Goal: Task Accomplishment & Management: Manage account settings

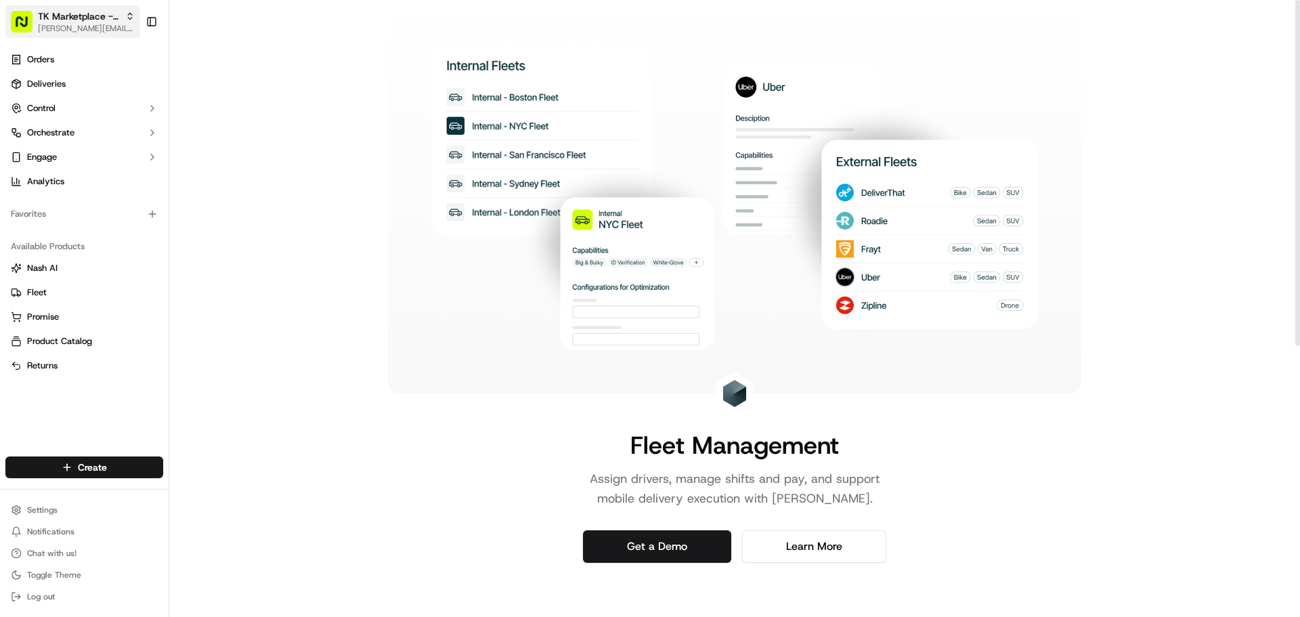
click at [59, 18] on span "TK Marketplace - TKD" at bounding box center [79, 16] width 82 height 14
type input "redwagon"
click at [232, 71] on span "The RedWagon Delivers" at bounding box center [220, 70] width 95 height 12
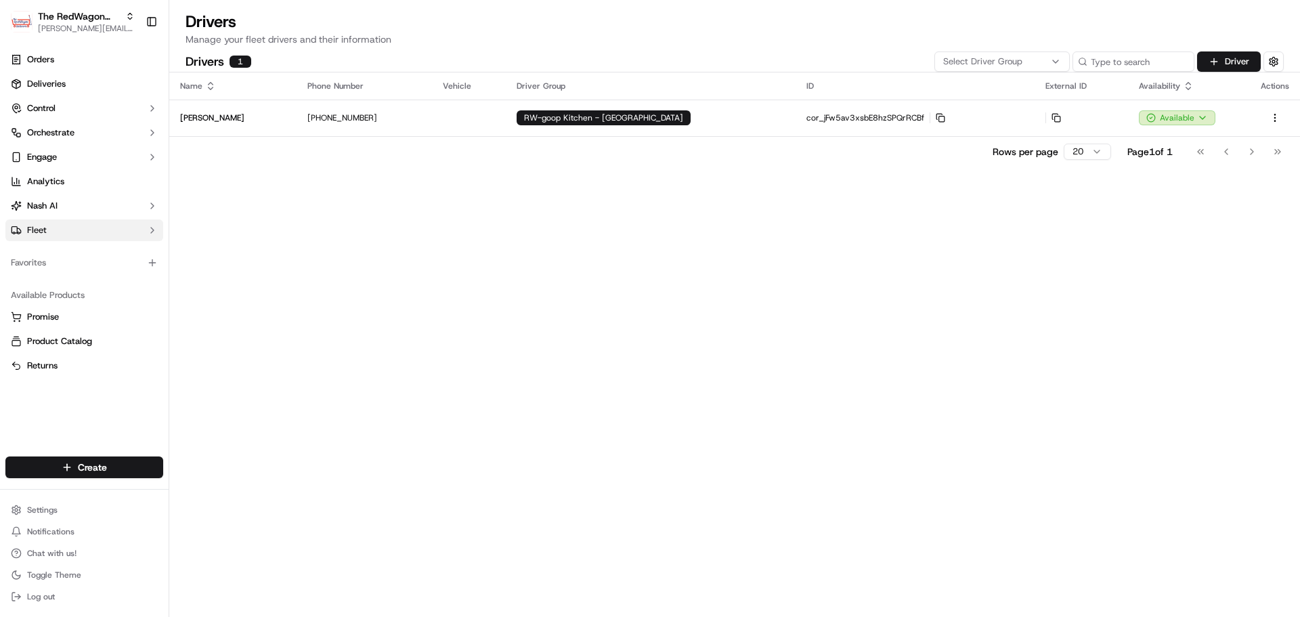
click at [68, 235] on button "Fleet" at bounding box center [84, 230] width 158 height 22
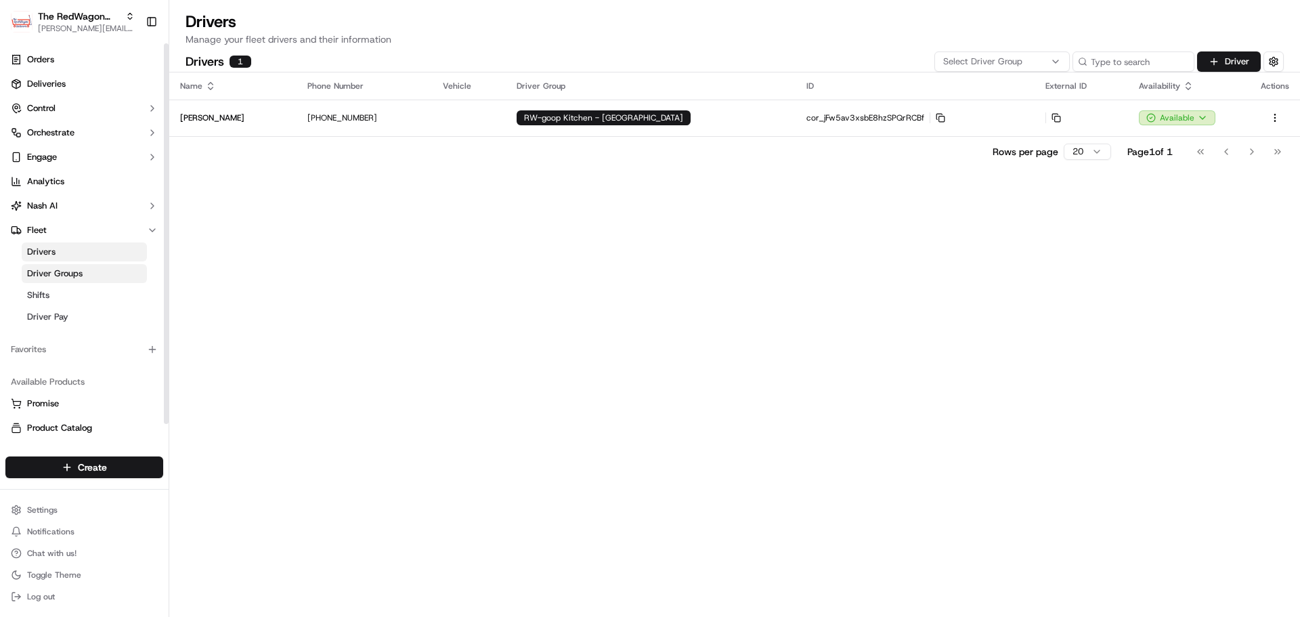
click at [100, 271] on link "Driver Groups" at bounding box center [84, 273] width 125 height 19
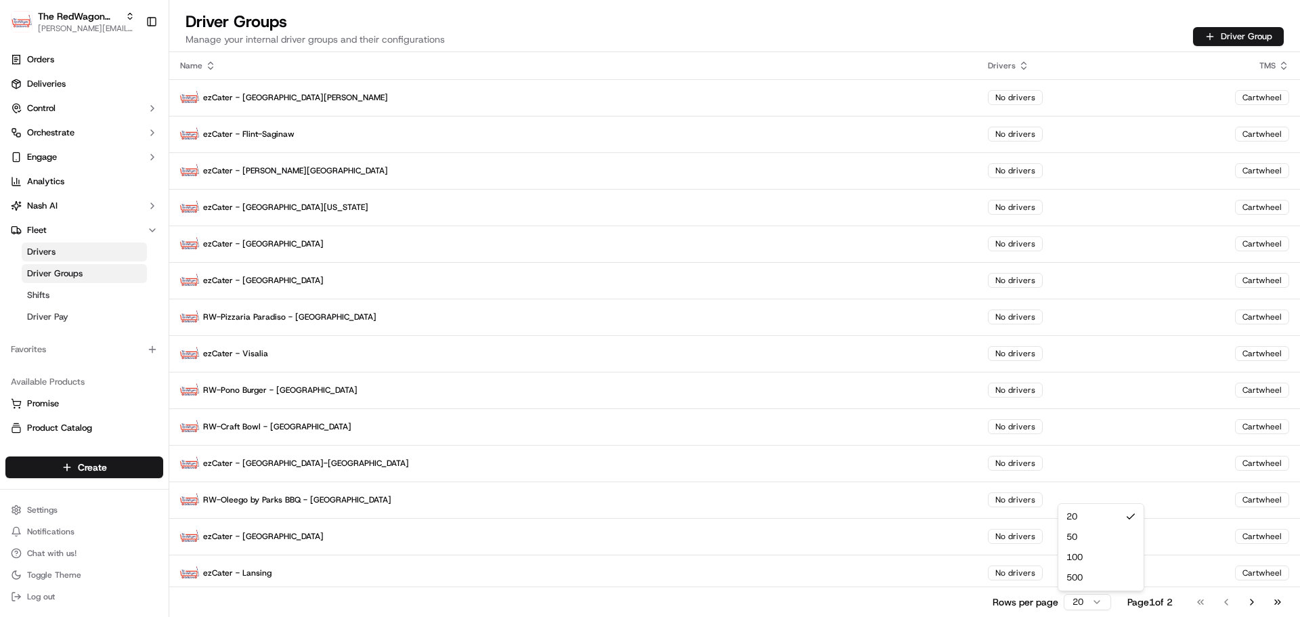
click at [1094, 608] on html "The RedWagon Delivers jeff@usenash.com Toggle Sidebar Orders Deliveries Control…" at bounding box center [650, 308] width 1300 height 617
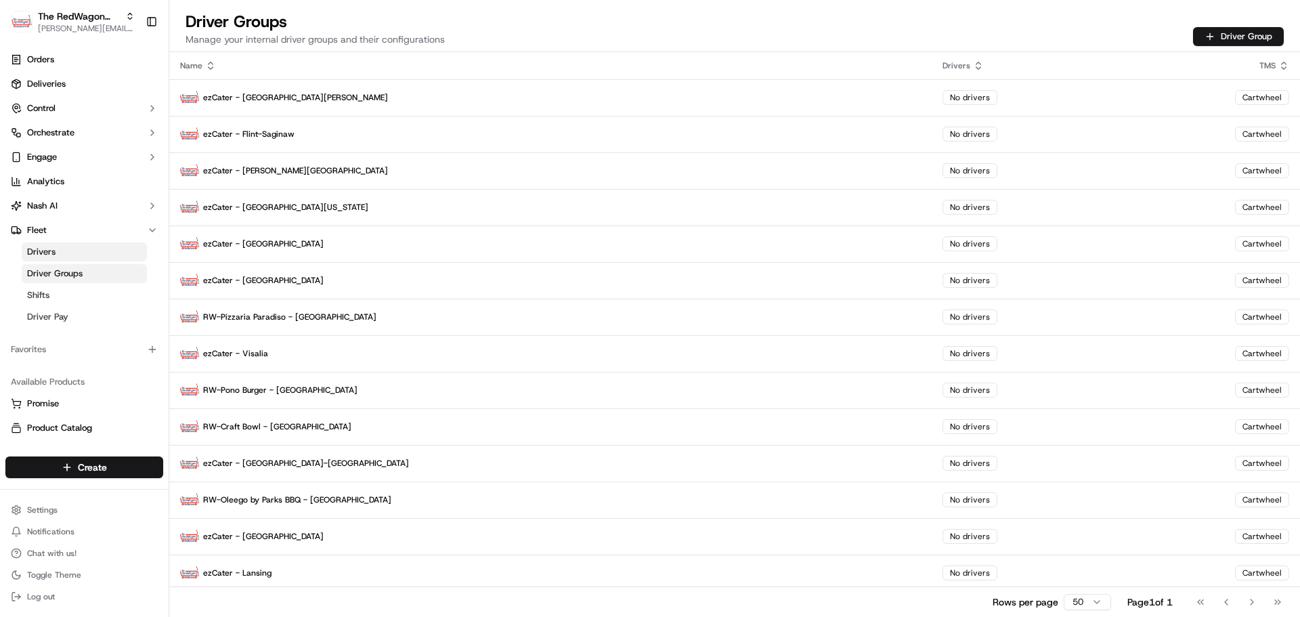
scroll to position [348, 0]
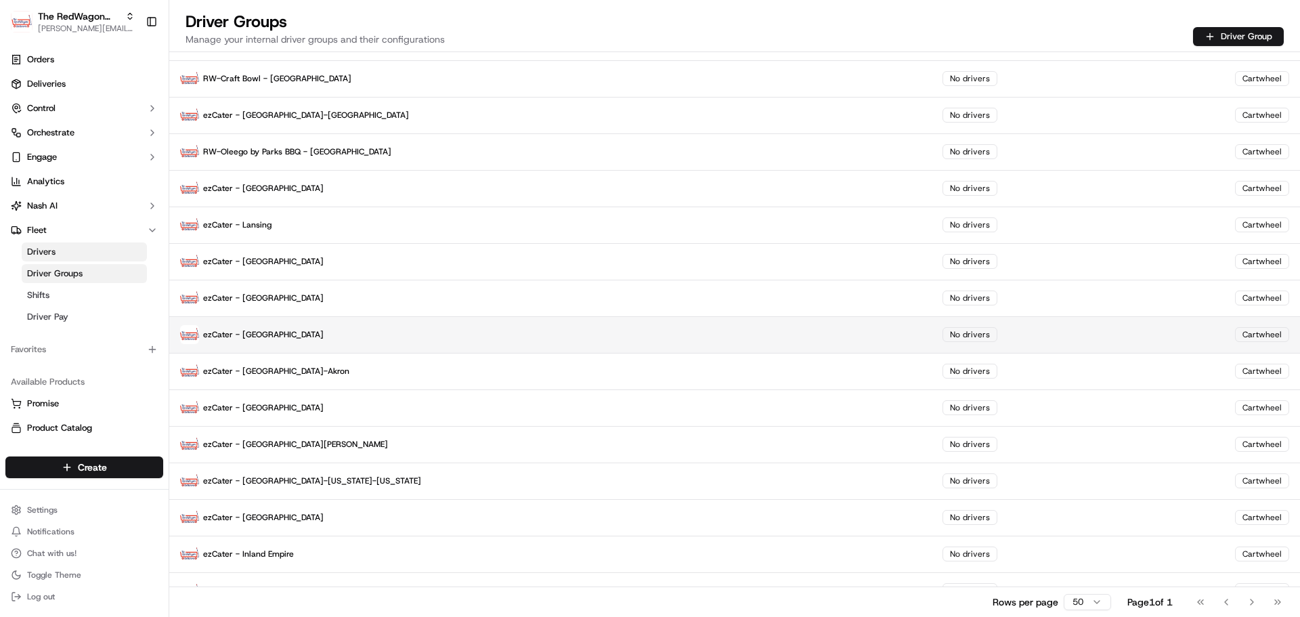
click at [368, 339] on p "ezCater - Reno" at bounding box center [550, 334] width 741 height 19
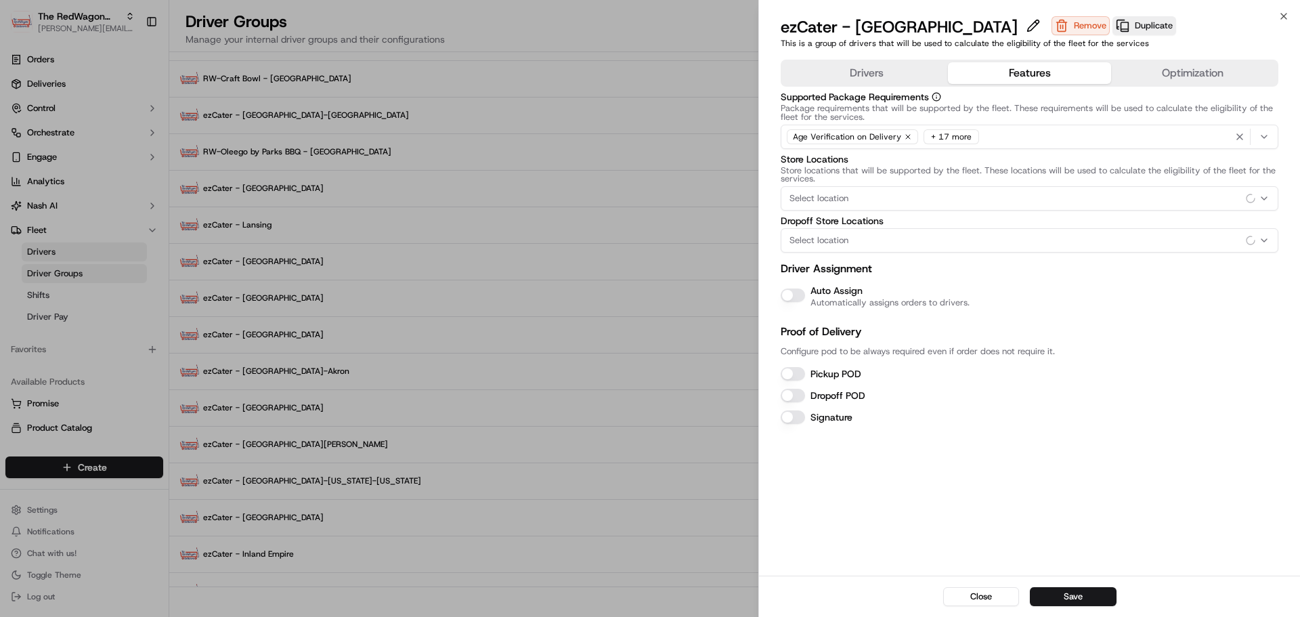
click at [990, 79] on button "Features" at bounding box center [1029, 73] width 163 height 22
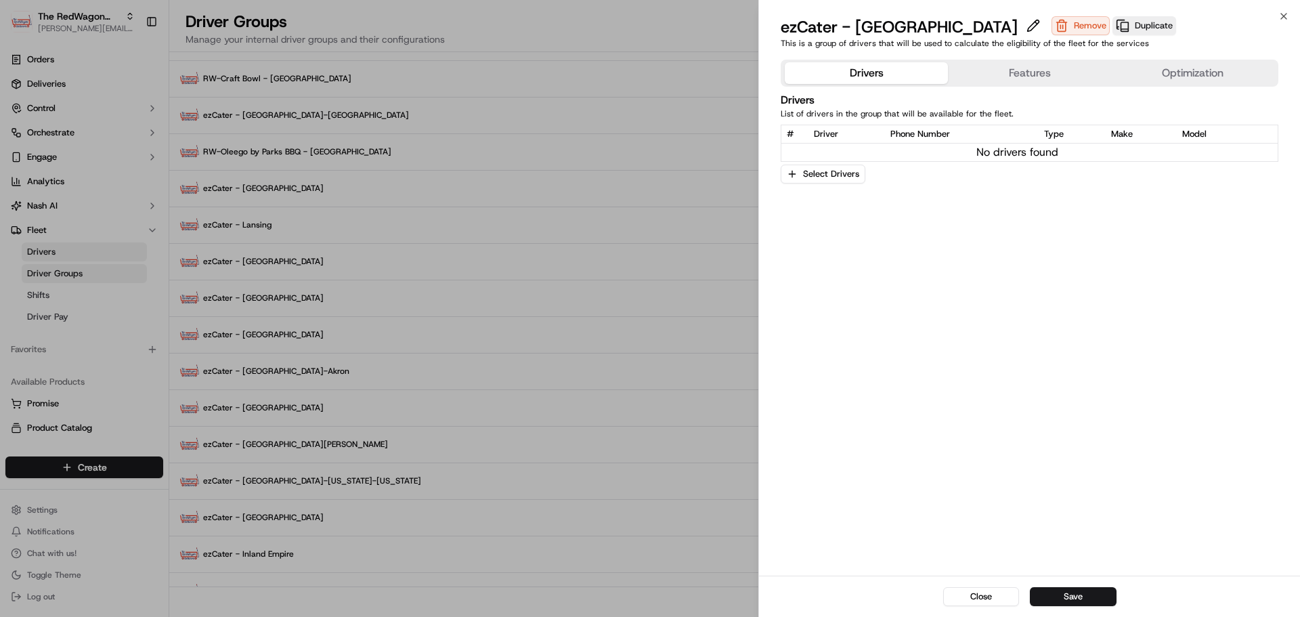
click at [864, 74] on button "Drivers" at bounding box center [866, 73] width 163 height 22
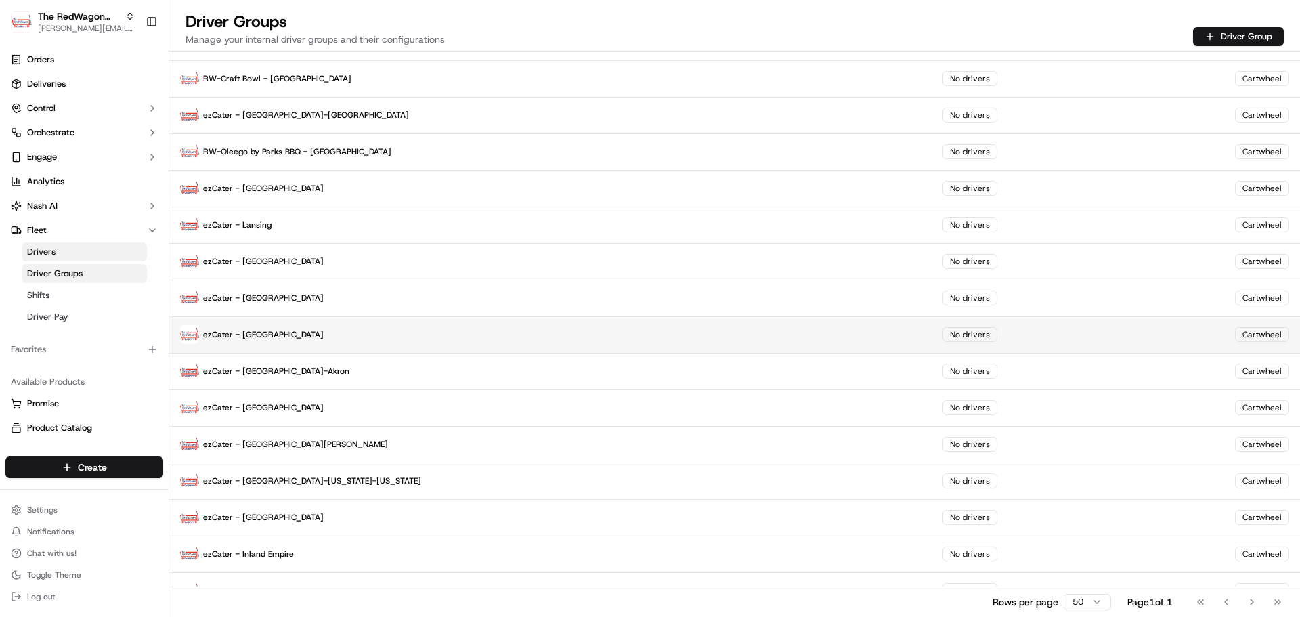
click at [355, 337] on p "ezCater - Reno" at bounding box center [550, 334] width 741 height 19
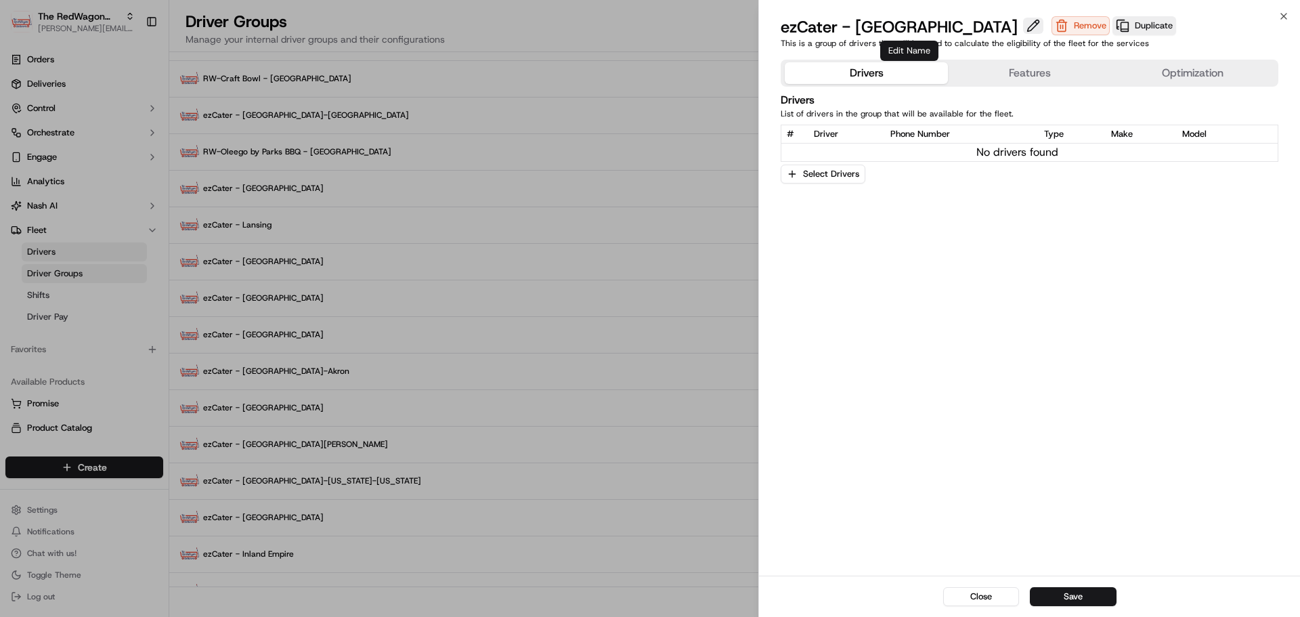
click at [1023, 26] on button at bounding box center [1033, 26] width 20 height 16
click at [913, 28] on input "ezCater - Reno" at bounding box center [886, 27] width 211 height 22
type input "ezCater - Reno - premium"
click at [1060, 600] on button "Save" at bounding box center [1073, 596] width 87 height 19
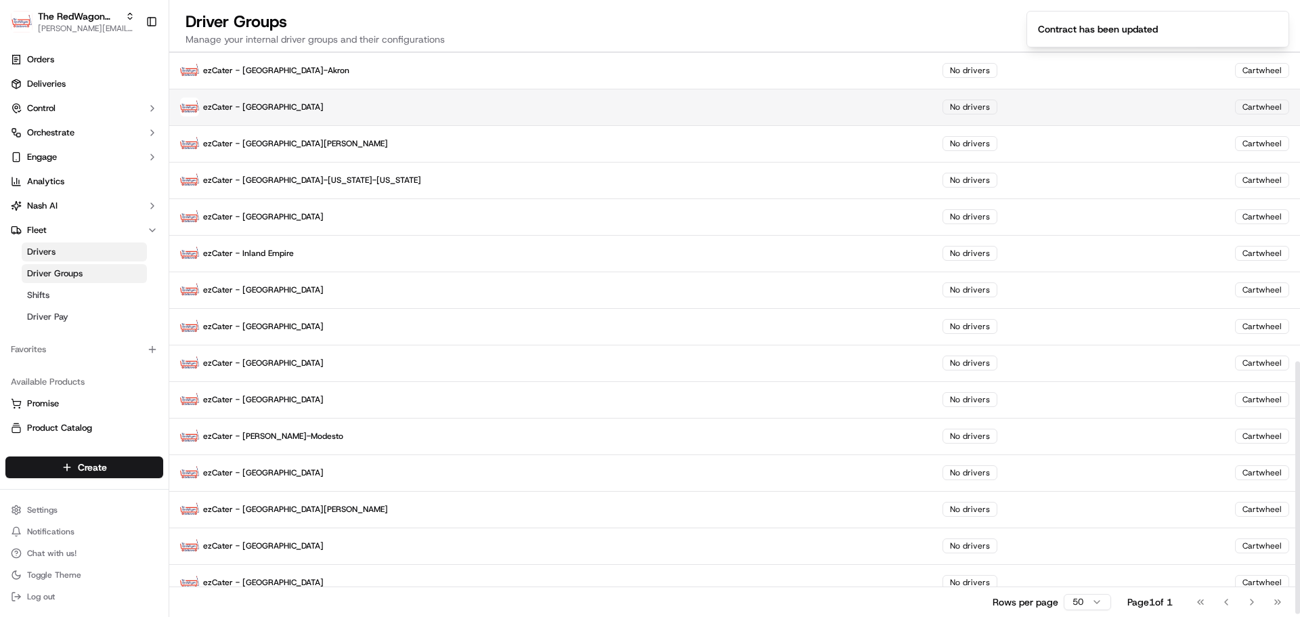
scroll to position [699, 0]
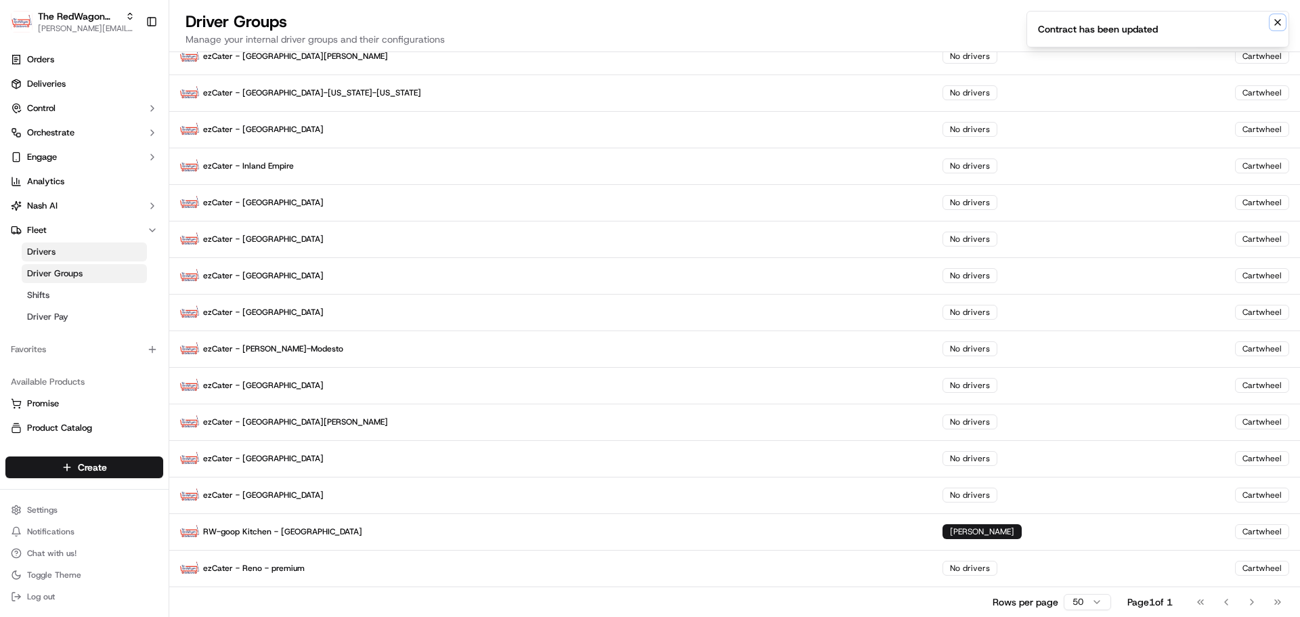
click at [1278, 22] on icon "Notifications (F8)" at bounding box center [1277, 22] width 11 height 11
click at [90, 230] on button "Fleet" at bounding box center [84, 230] width 158 height 22
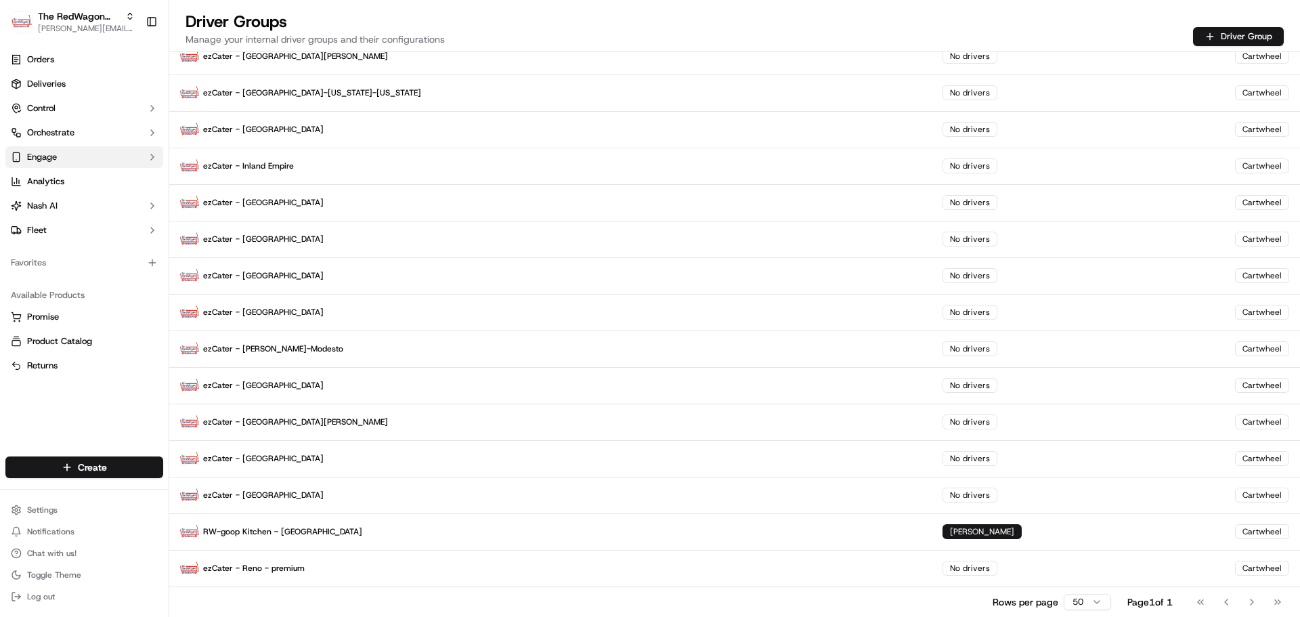
click at [87, 155] on button "Engage" at bounding box center [84, 157] width 158 height 22
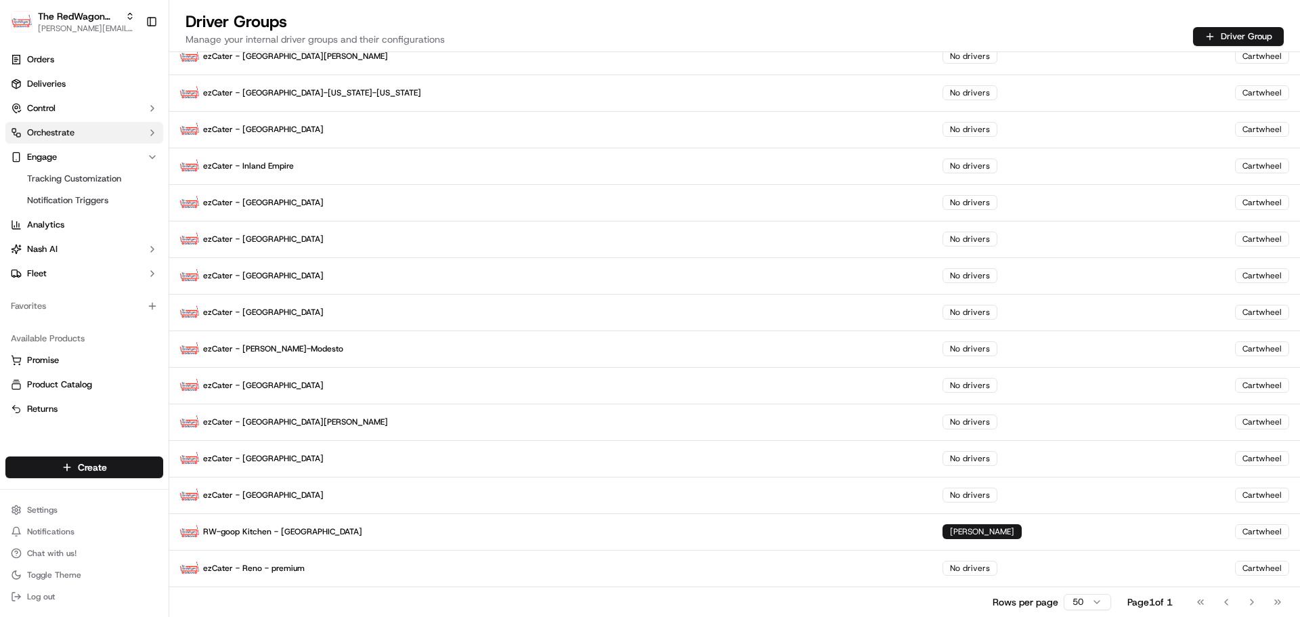
click at [84, 132] on button "Orchestrate" at bounding box center [84, 133] width 158 height 22
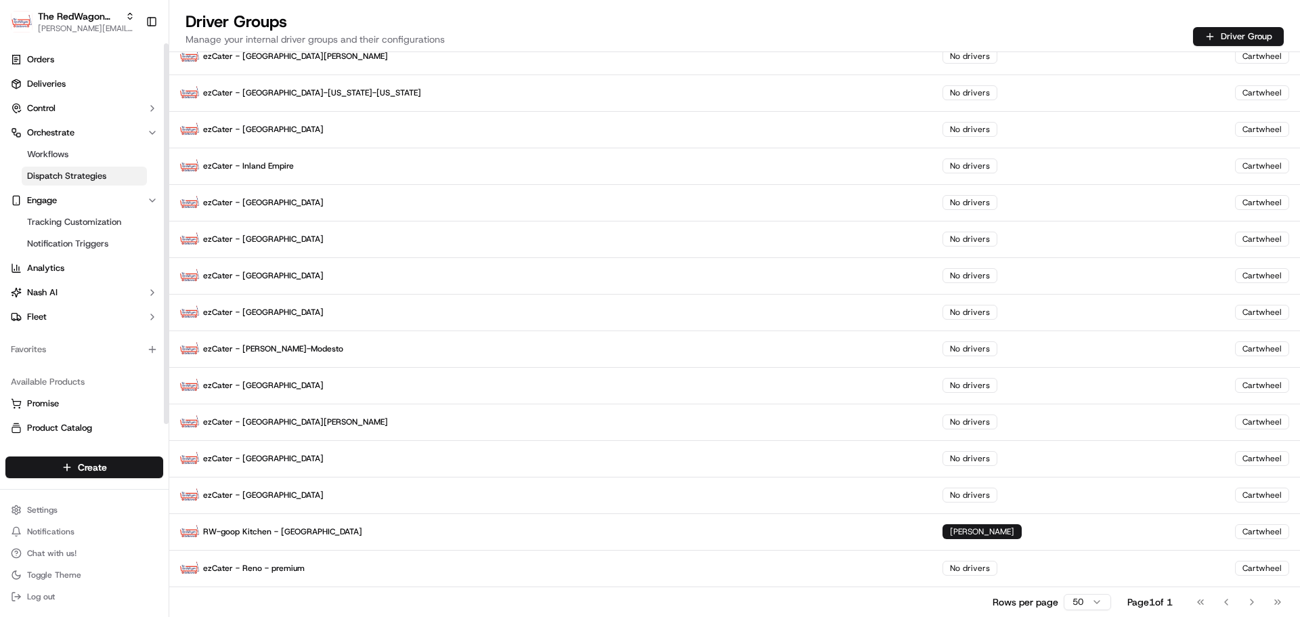
click at [81, 176] on span "Dispatch Strategies" at bounding box center [66, 176] width 79 height 12
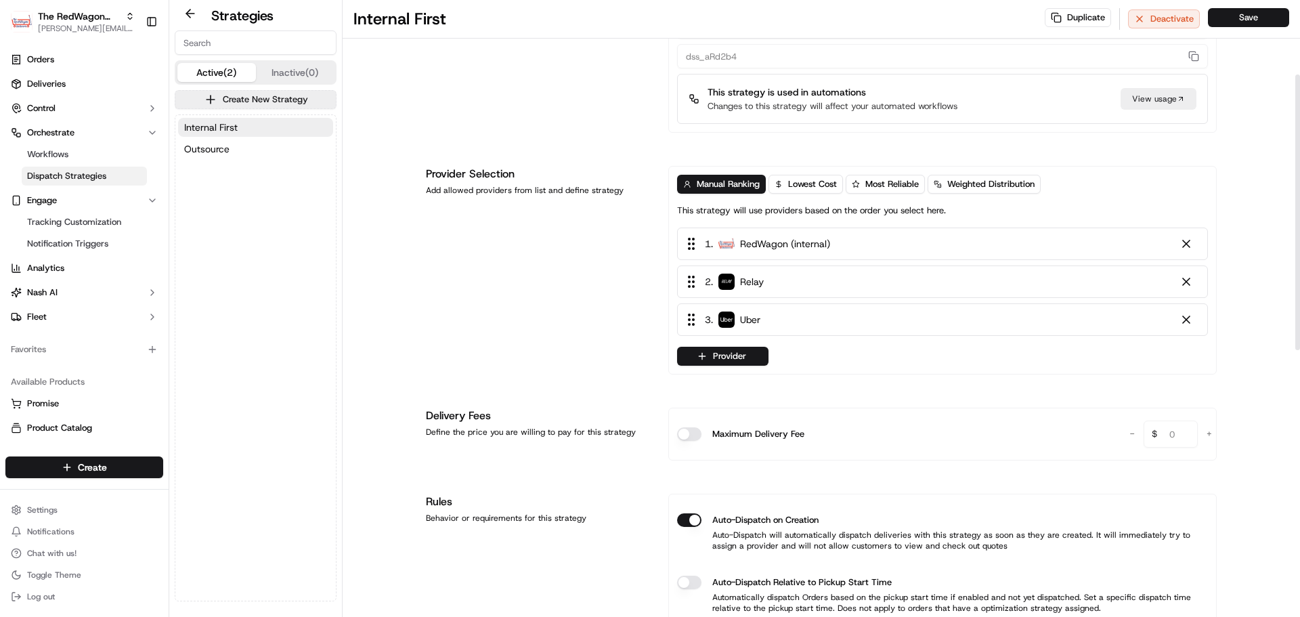
scroll to position [203, 0]
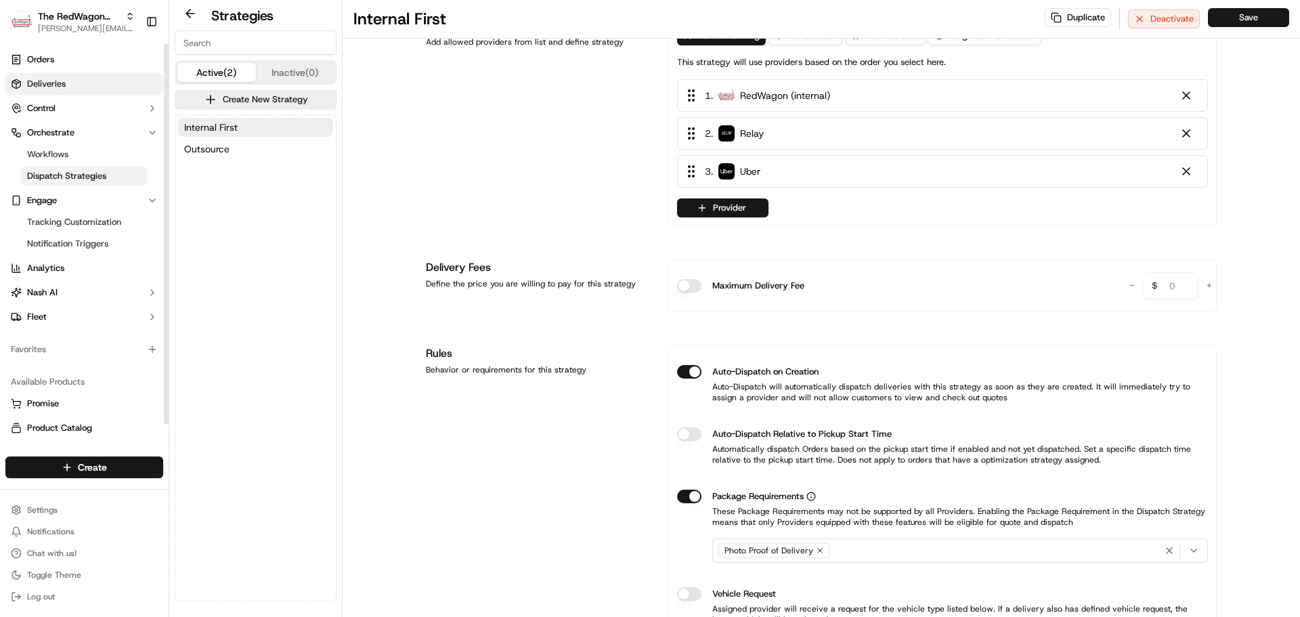
click at [71, 87] on link "Deliveries" at bounding box center [84, 84] width 158 height 22
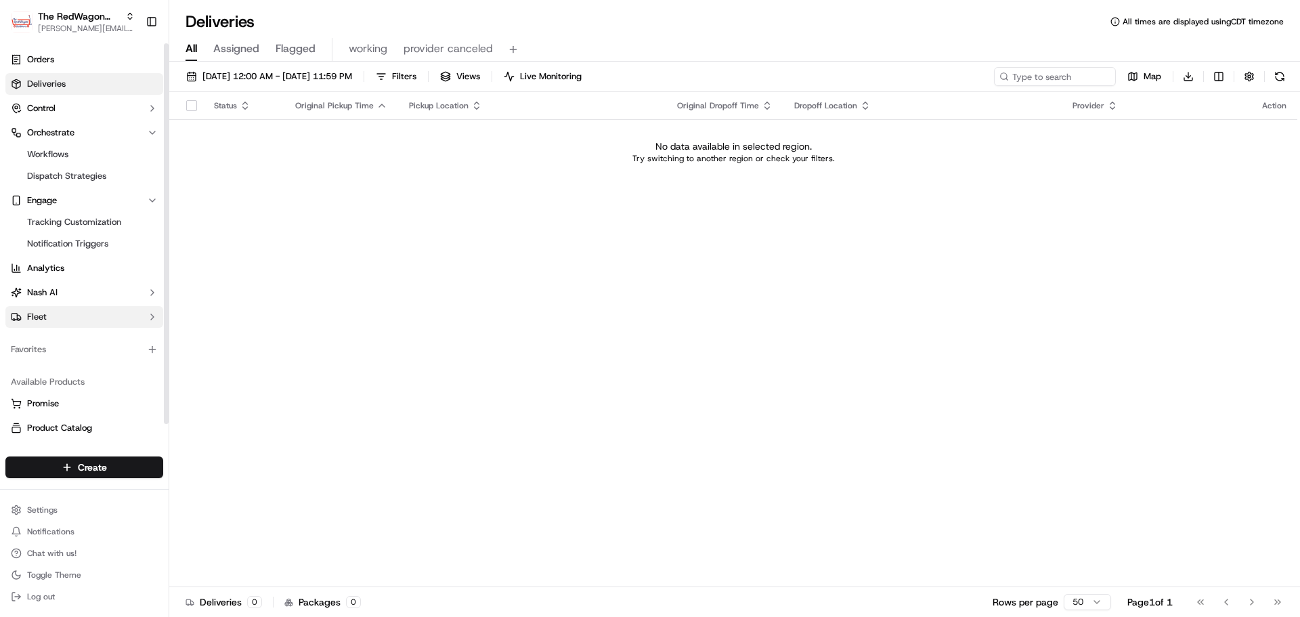
click at [58, 311] on button "Fleet" at bounding box center [84, 317] width 158 height 22
click at [85, 335] on link "Drivers" at bounding box center [84, 338] width 125 height 19
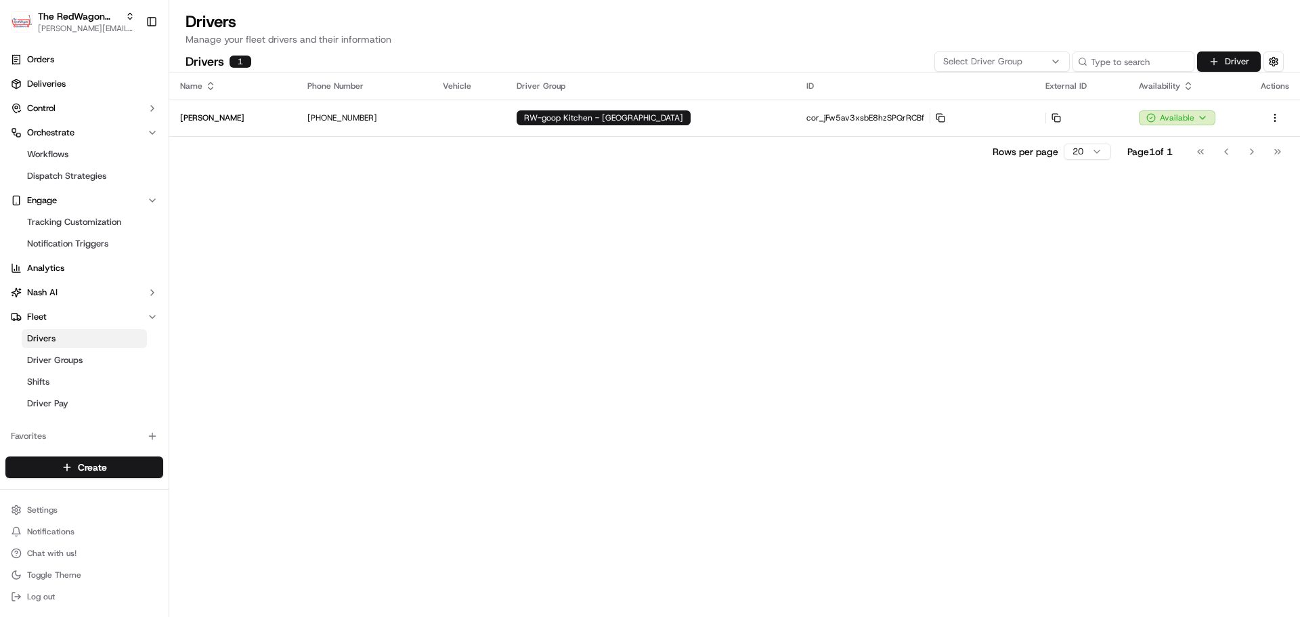
click at [1236, 59] on button "Driver" at bounding box center [1229, 61] width 64 height 20
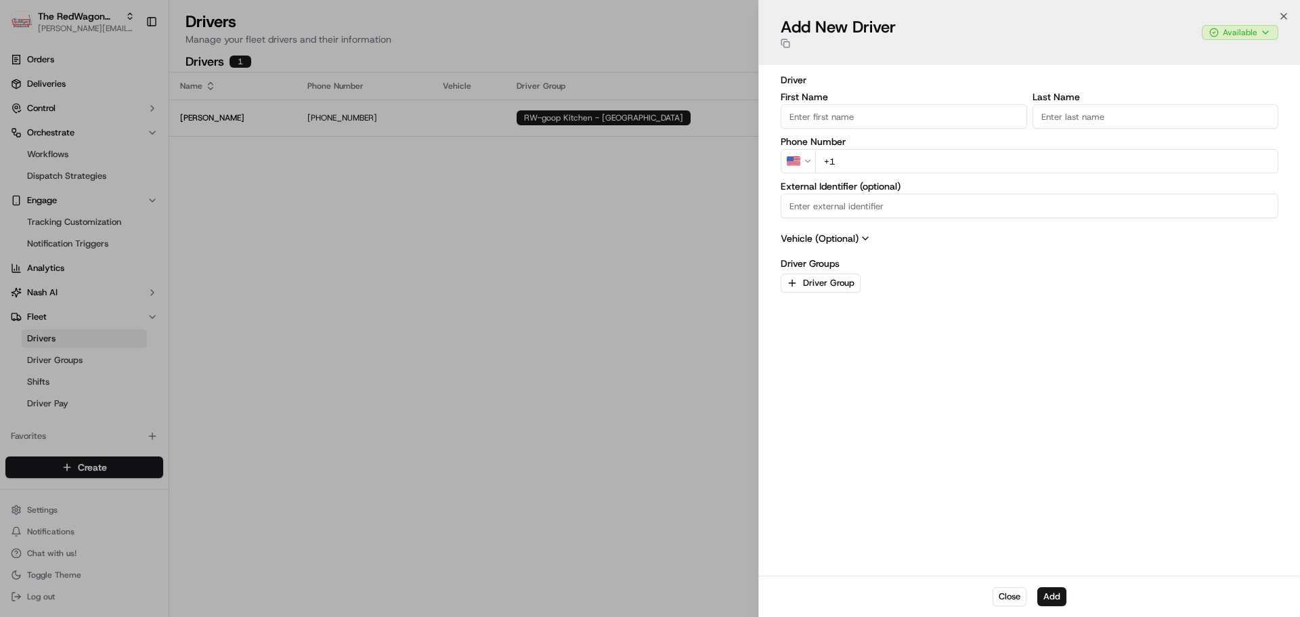
click at [872, 213] on input "External Identifier (optional)" at bounding box center [1030, 206] width 498 height 24
click at [1080, 261] on label "Driver Groups" at bounding box center [1030, 263] width 498 height 9
click at [827, 204] on input "External Identifier (optional)" at bounding box center [1030, 206] width 498 height 24
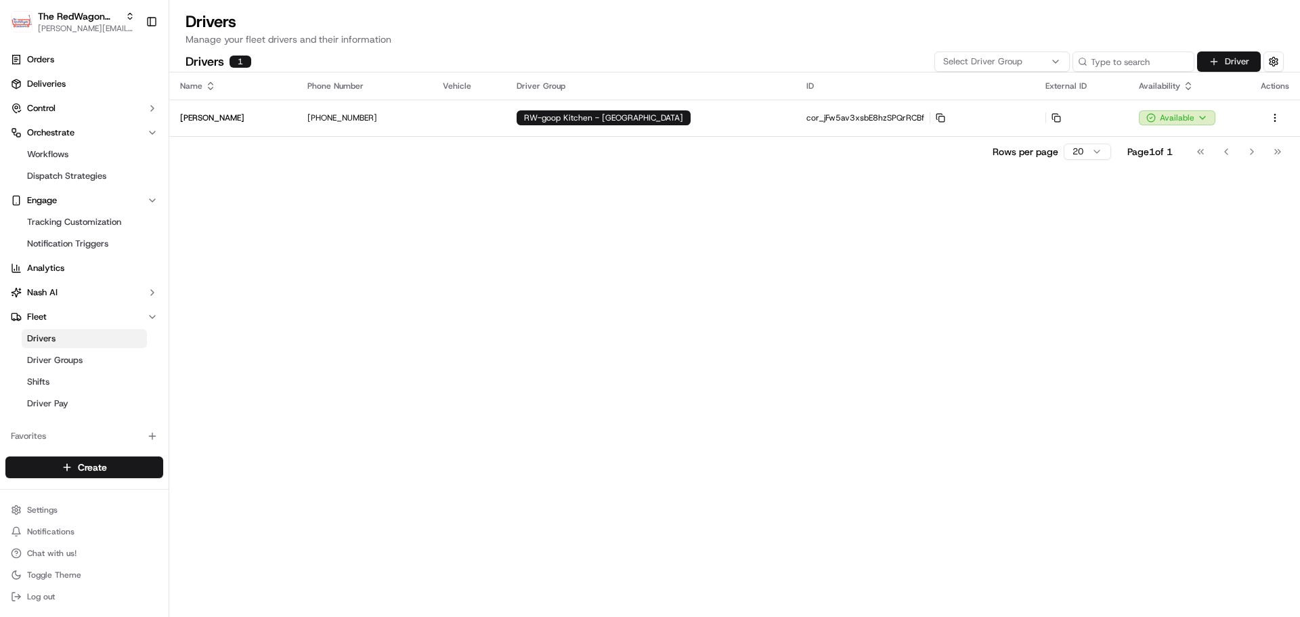
click at [1215, 69] on button "Driver" at bounding box center [1229, 61] width 64 height 20
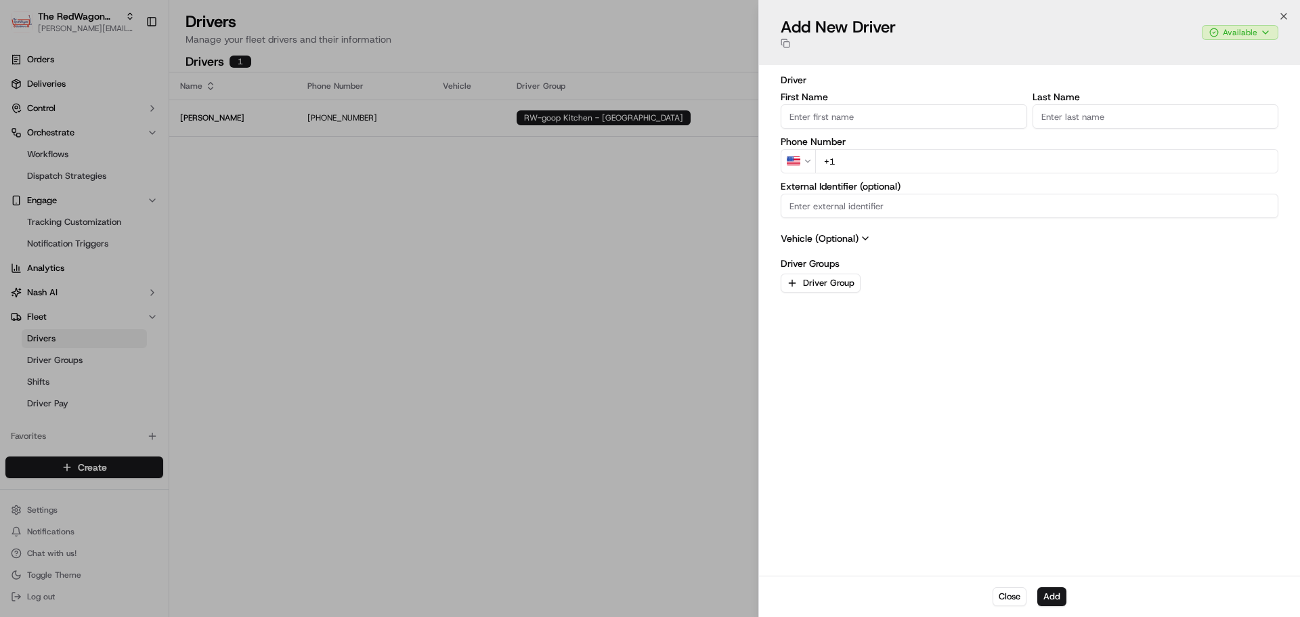
click at [870, 209] on input "External Identifier (optional)" at bounding box center [1030, 206] width 498 height 24
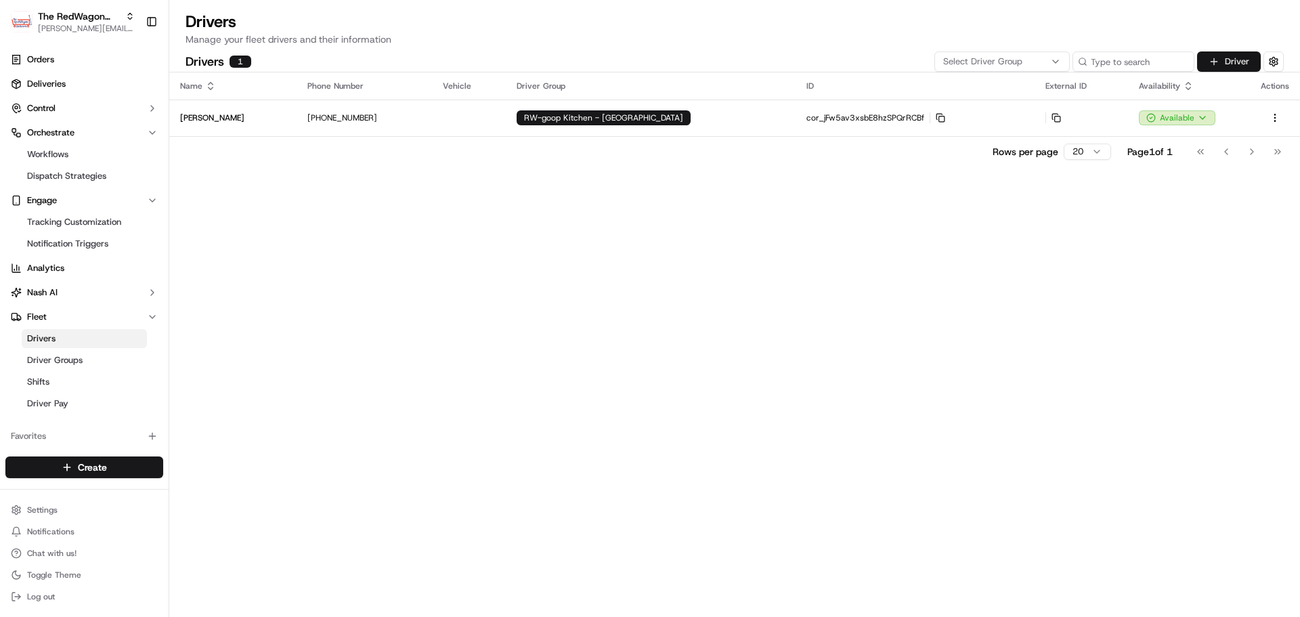
click at [1225, 62] on button "Driver" at bounding box center [1229, 61] width 64 height 20
click at [66, 32] on span "[PERSON_NAME][EMAIL_ADDRESS][DOMAIN_NAME]" at bounding box center [86, 28] width 97 height 11
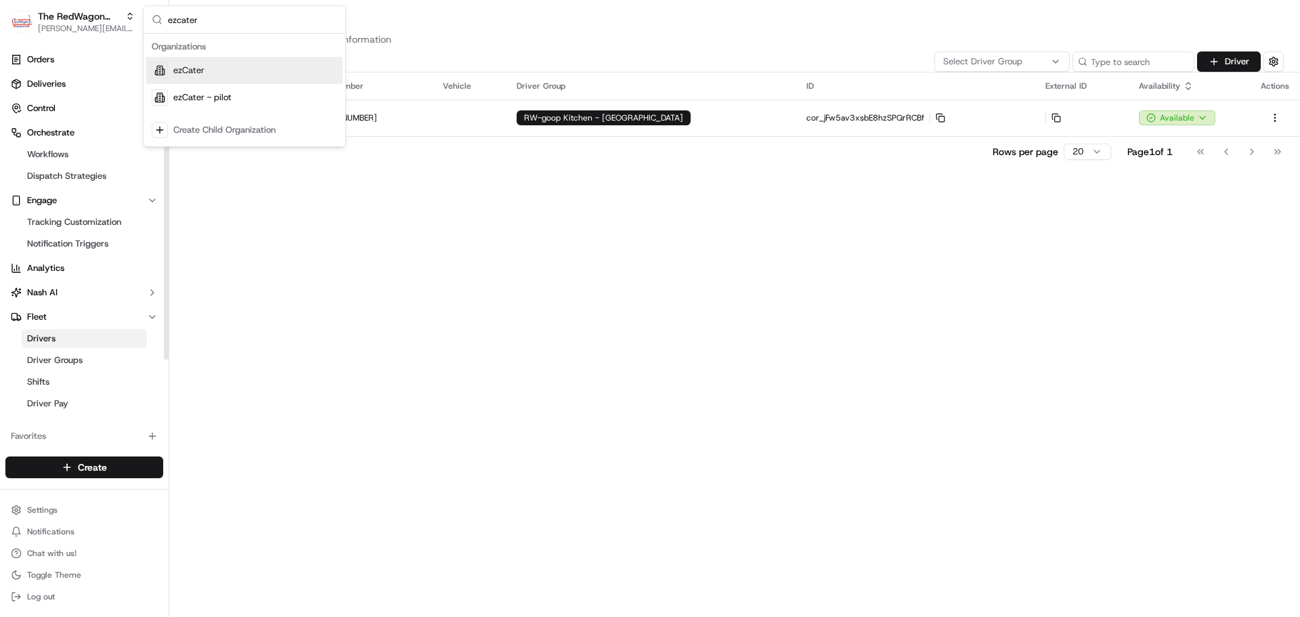
type input "ezcater"
click at [217, 72] on div "ezCater" at bounding box center [244, 70] width 196 height 27
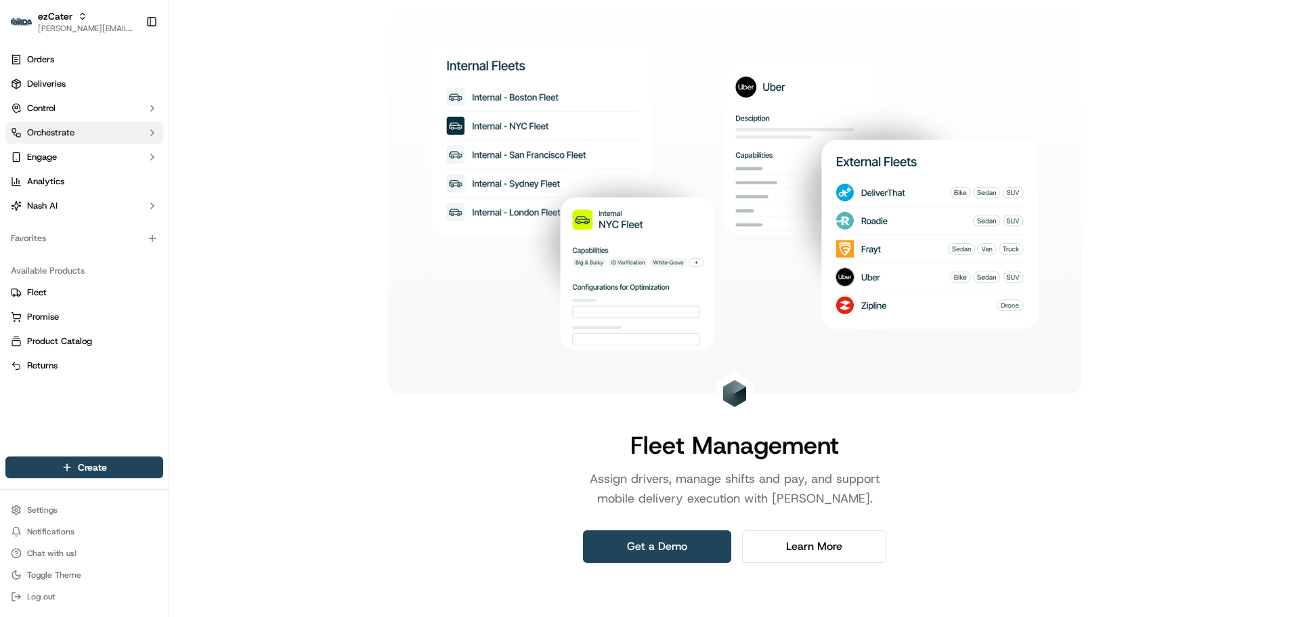
click at [75, 135] on button "Orchestrate" at bounding box center [84, 133] width 158 height 22
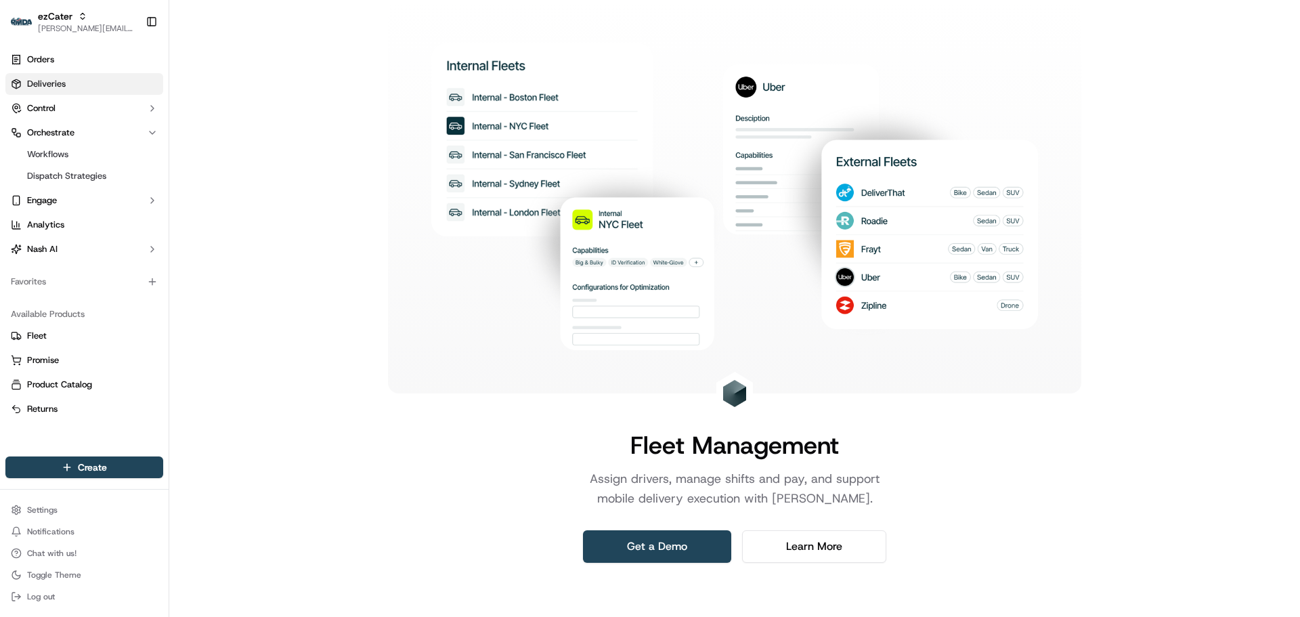
click at [65, 81] on span "Deliveries" at bounding box center [46, 84] width 39 height 12
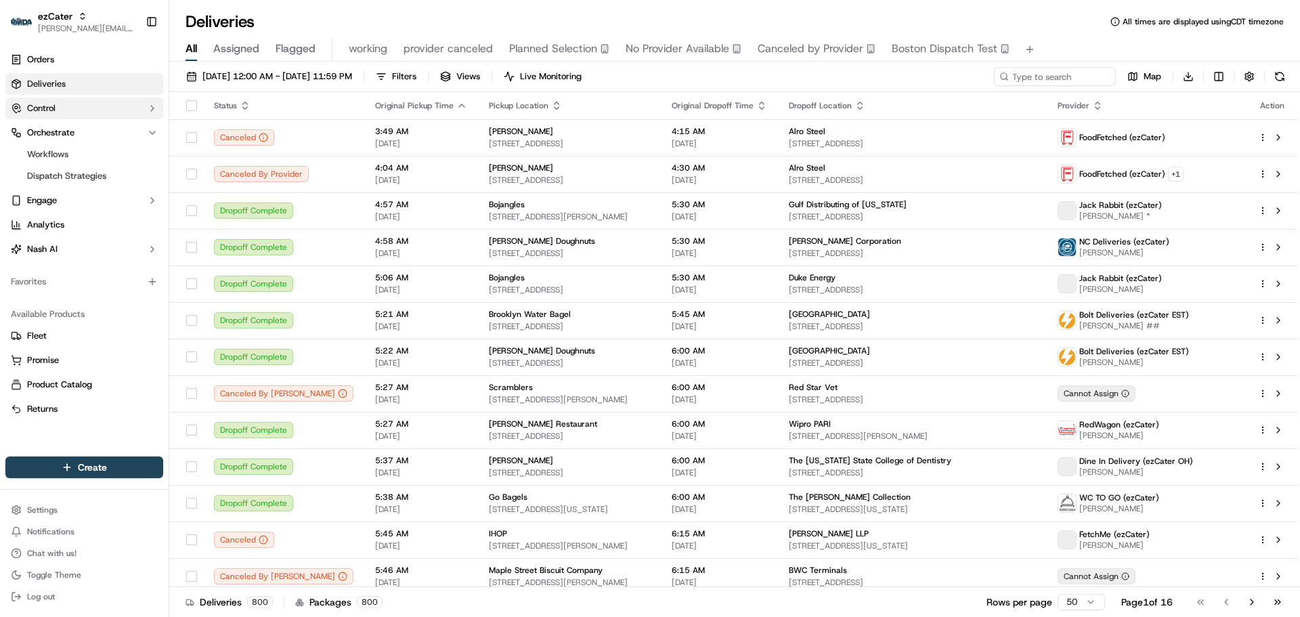
click at [66, 106] on button "Control" at bounding box center [84, 108] width 158 height 22
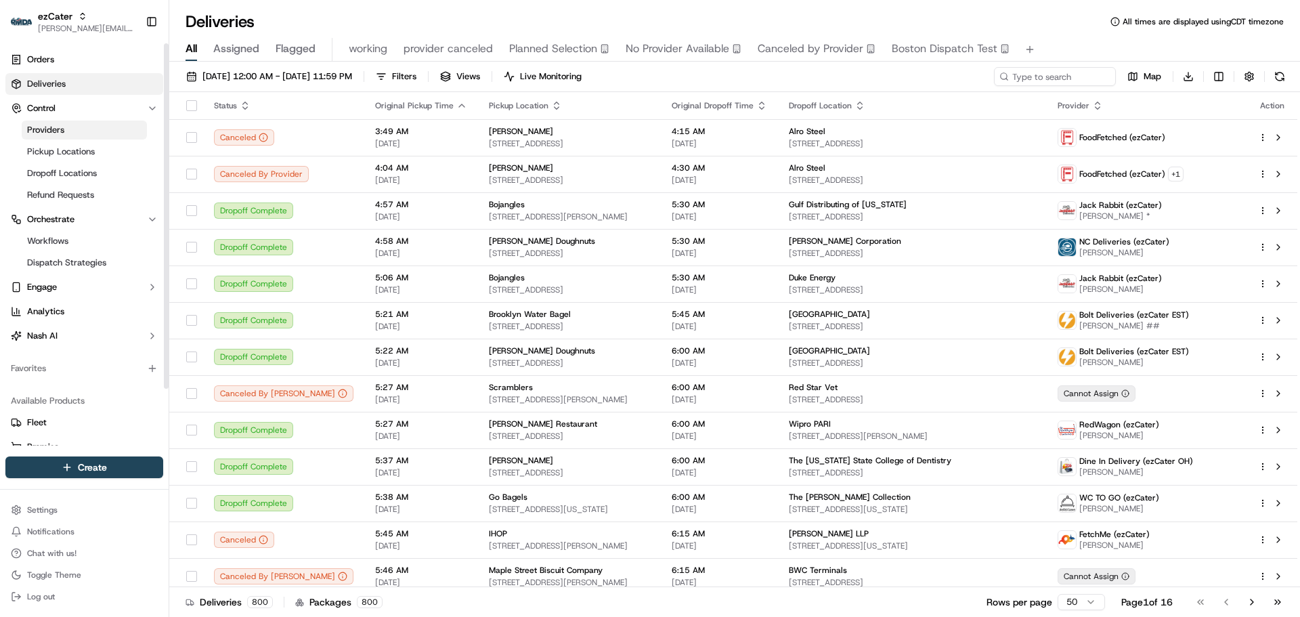
click at [73, 137] on link "Providers" at bounding box center [84, 130] width 125 height 19
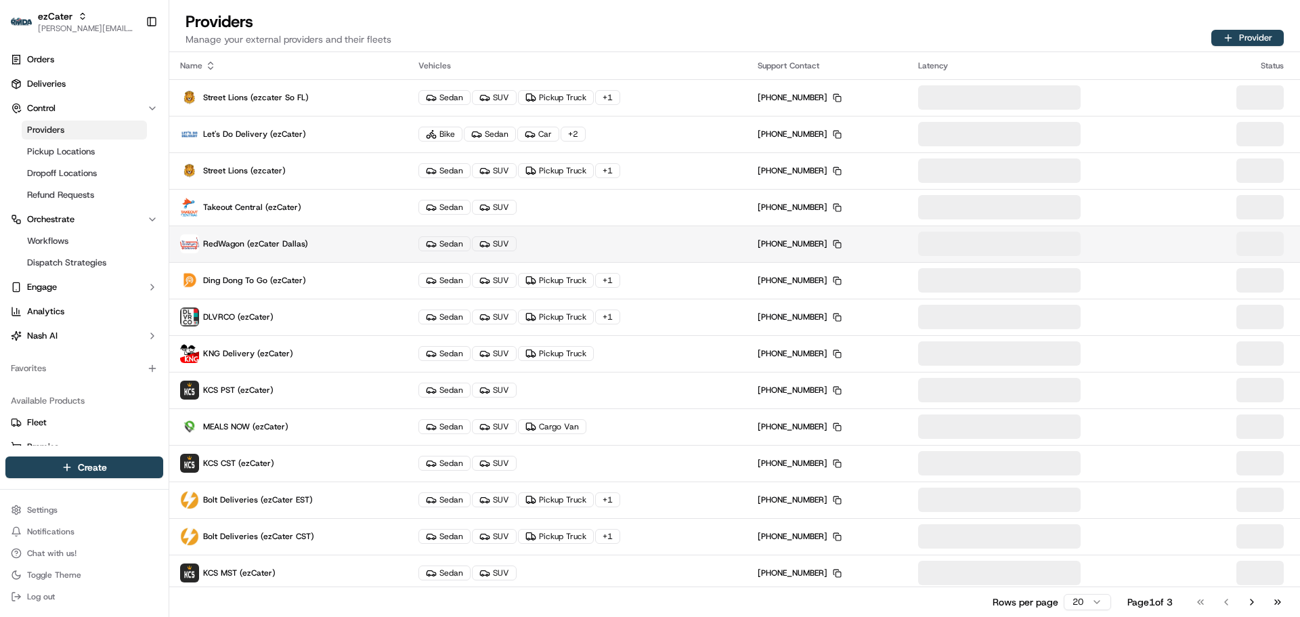
click at [328, 247] on p "RedWagon (ezCater Dallas)" at bounding box center [288, 243] width 217 height 19
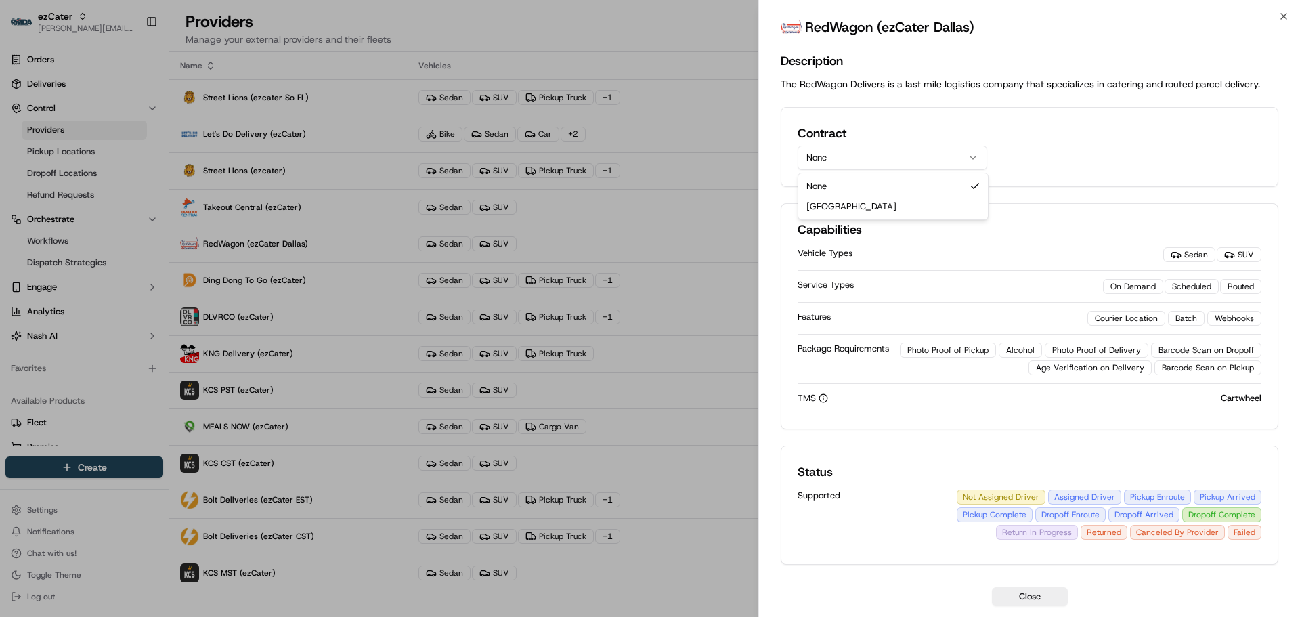
click at [848, 162] on button "None" at bounding box center [893, 158] width 190 height 24
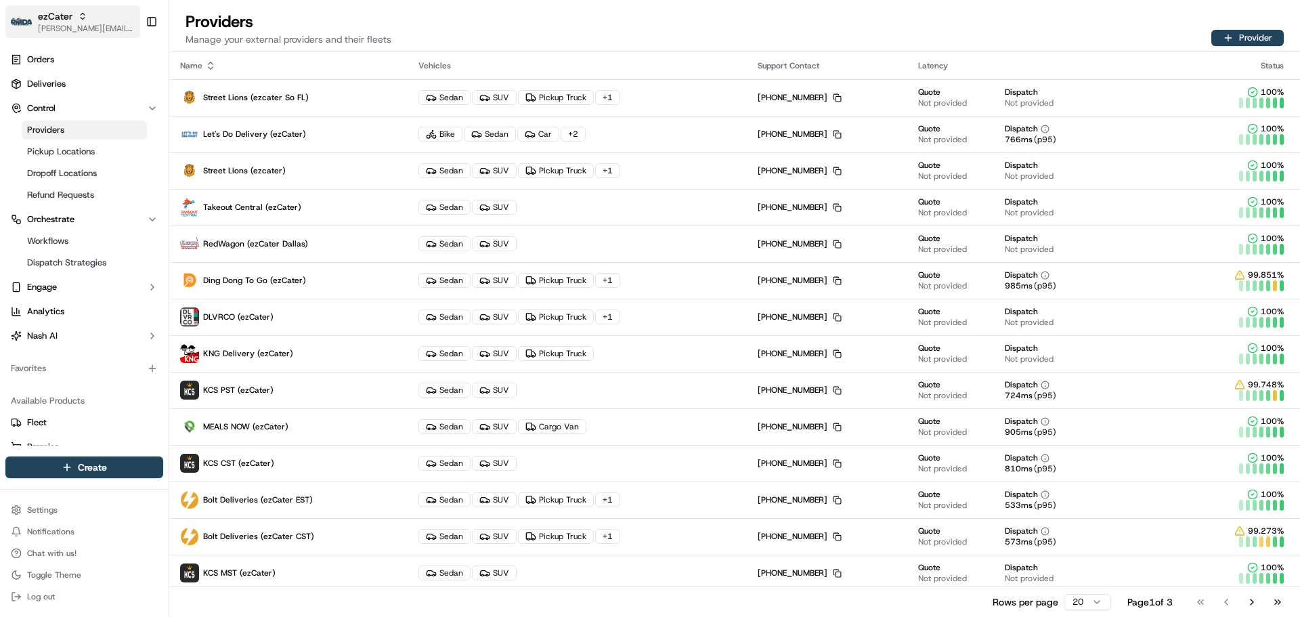
click at [74, 30] on span "[PERSON_NAME][EMAIL_ADDRESS][DOMAIN_NAME]" at bounding box center [86, 28] width 97 height 11
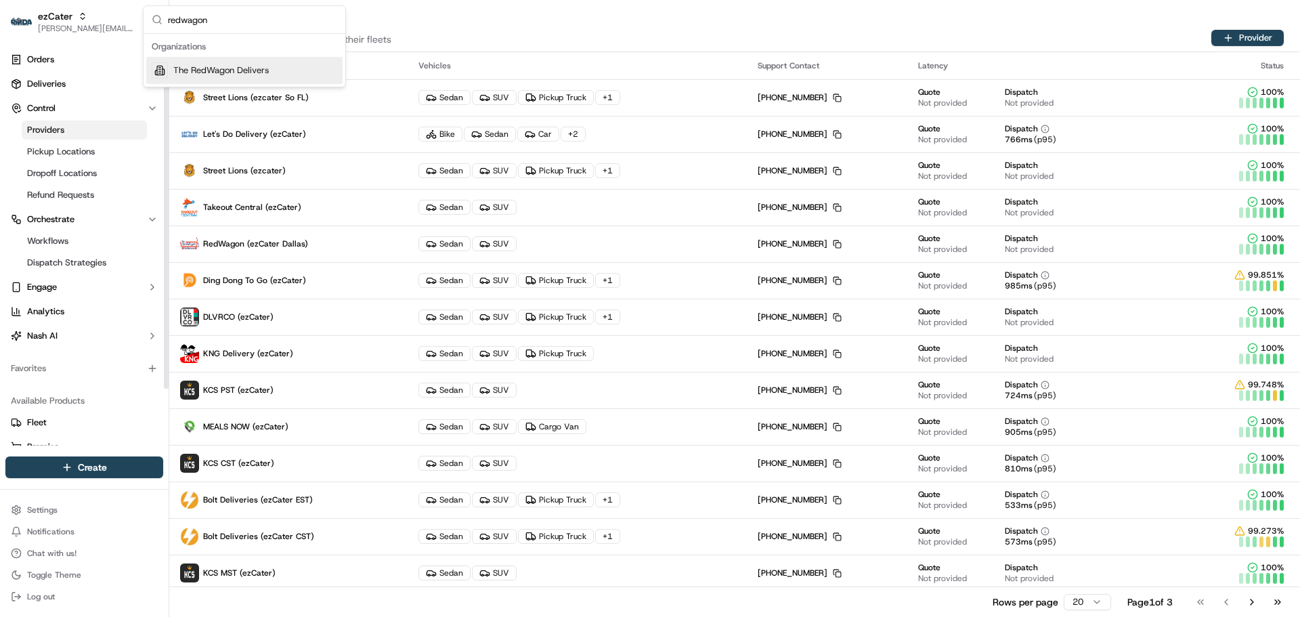
type input "redwagon"
click at [220, 73] on span "The RedWagon Delivers" at bounding box center [220, 70] width 95 height 12
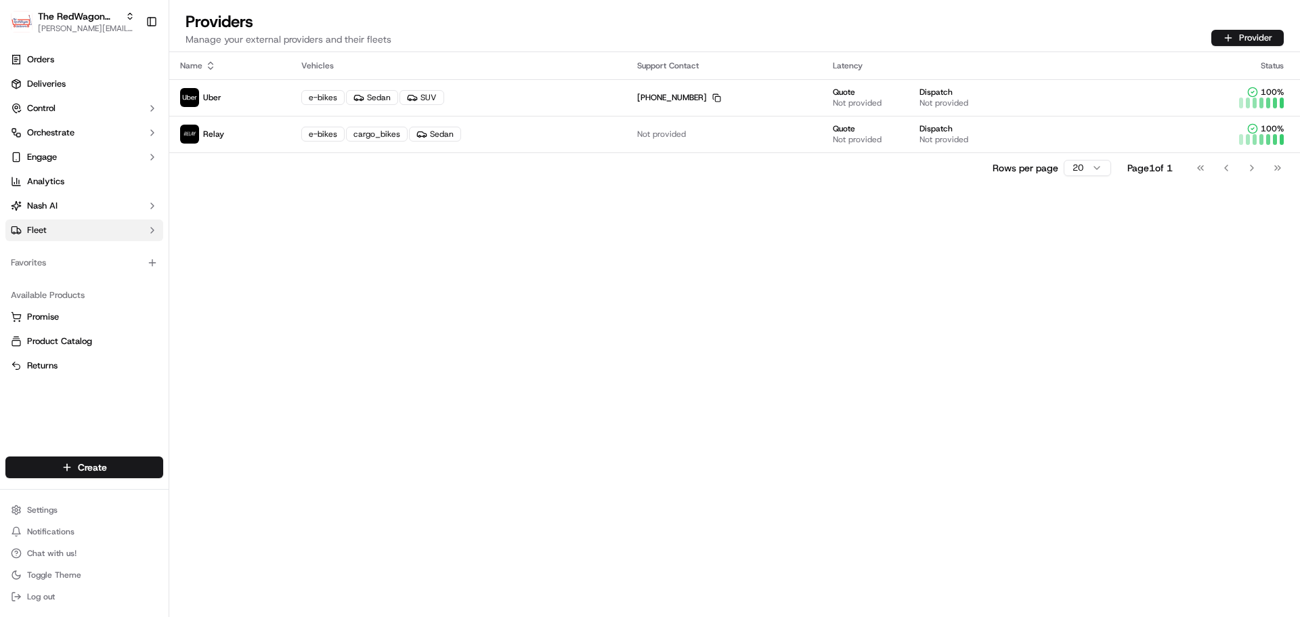
click at [77, 231] on button "Fleet" at bounding box center [84, 230] width 158 height 22
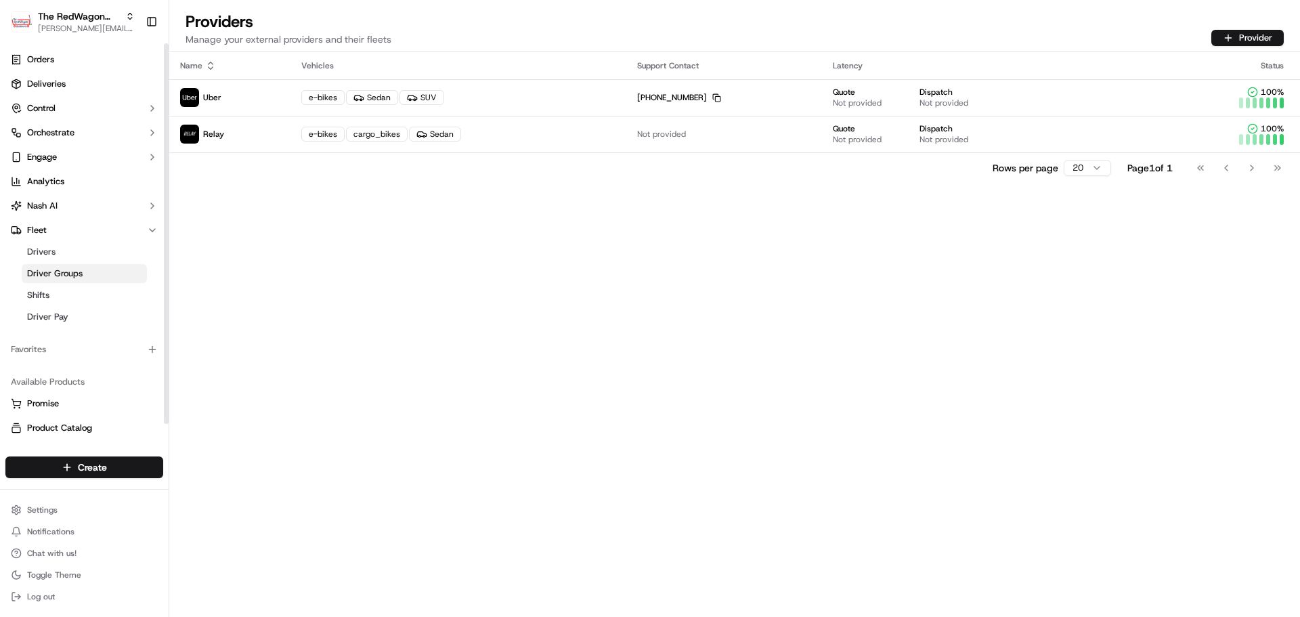
click at [91, 276] on link "Driver Groups" at bounding box center [84, 273] width 125 height 19
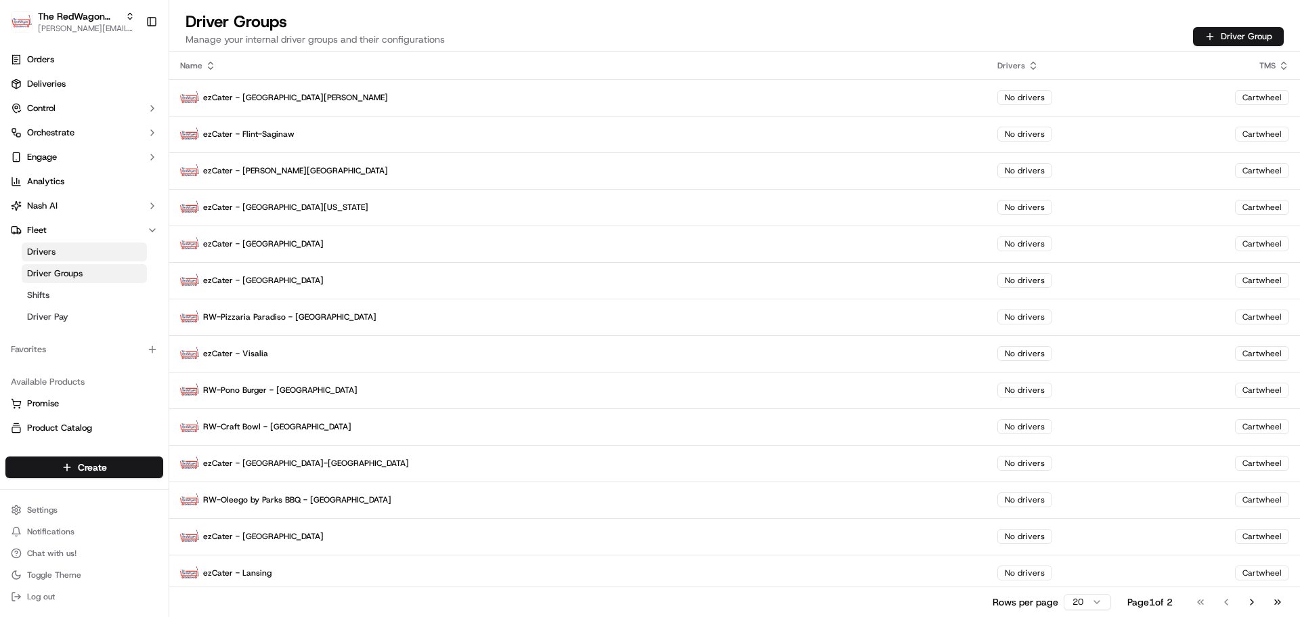
click at [211, 70] on icon at bounding box center [210, 65] width 11 height 11
click at [212, 69] on icon at bounding box center [210, 65] width 11 height 11
click at [1028, 64] on icon at bounding box center [1033, 65] width 11 height 11
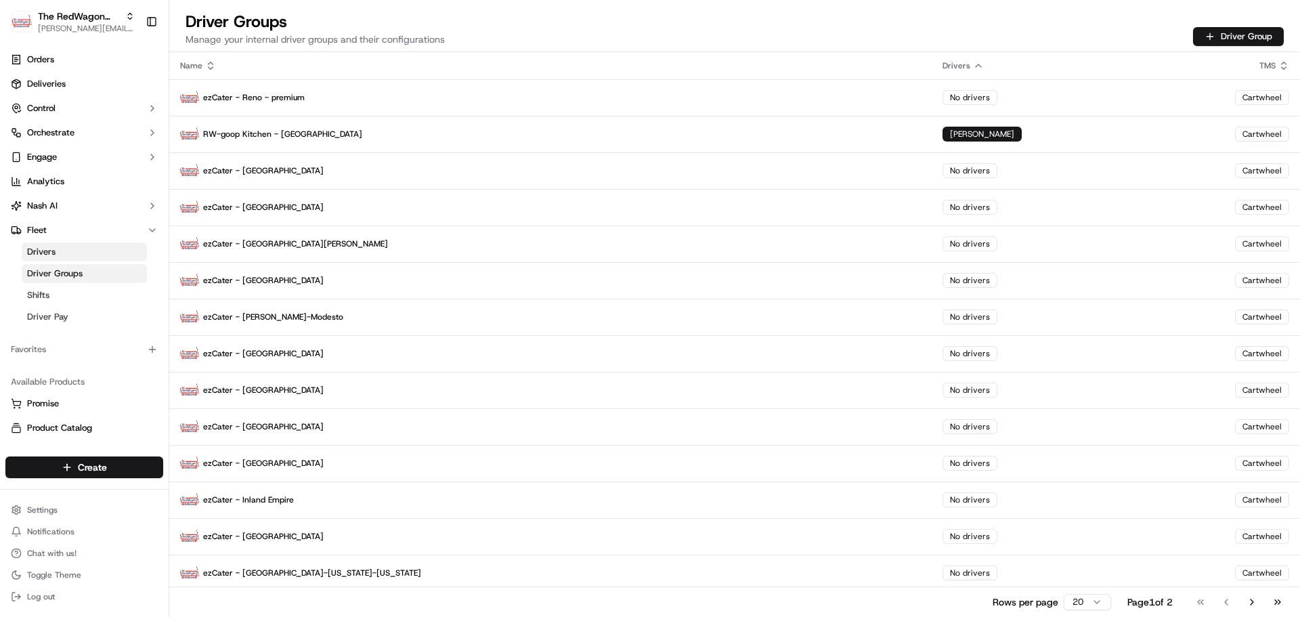
click at [973, 68] on icon at bounding box center [978, 65] width 11 height 11
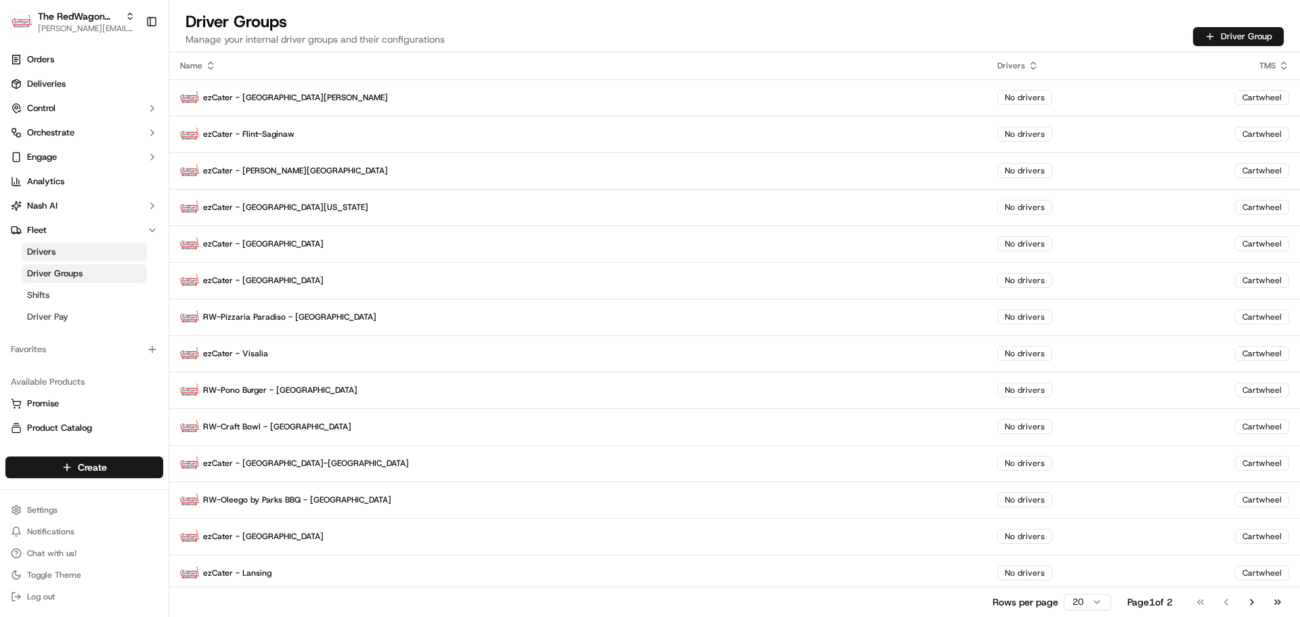
click at [1028, 68] on icon at bounding box center [1033, 65] width 11 height 11
click at [211, 71] on th "Name" at bounding box center [577, 65] width 817 height 27
click at [207, 68] on icon at bounding box center [210, 65] width 11 height 11
click at [211, 66] on icon at bounding box center [210, 65] width 11 height 11
click at [1286, 64] on icon at bounding box center [1283, 65] width 11 height 11
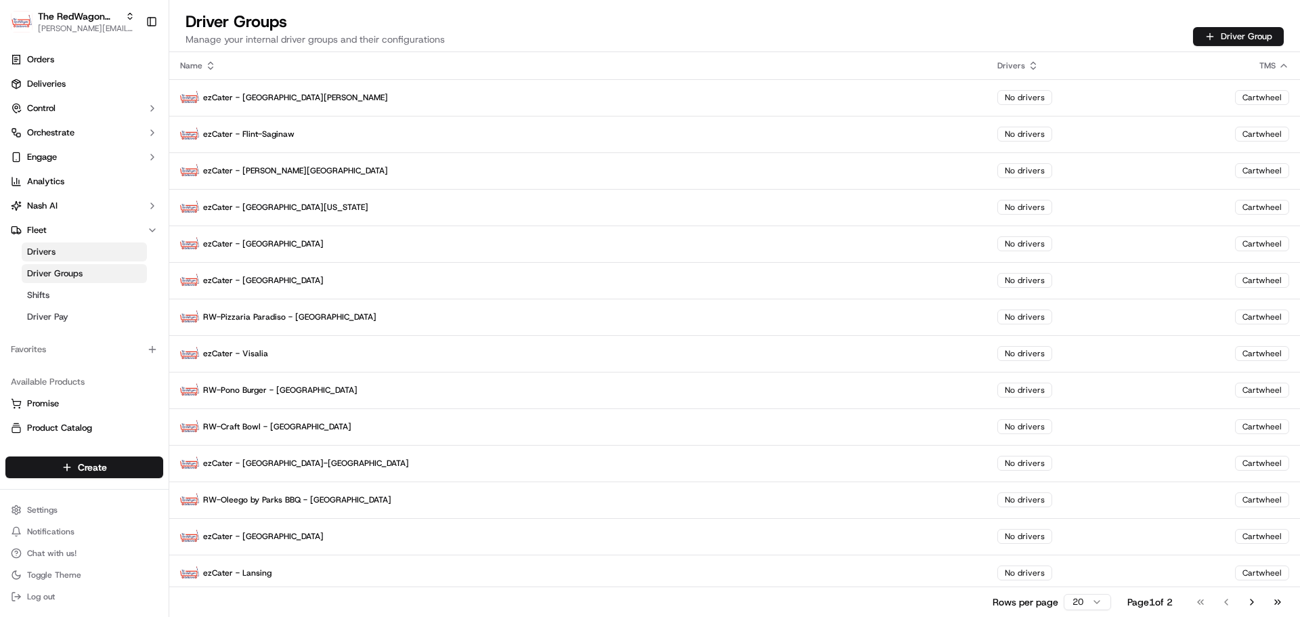
click at [1286, 64] on icon at bounding box center [1283, 65] width 11 height 11
click at [1284, 68] on icon at bounding box center [1283, 65] width 11 height 11
click at [1284, 68] on icon at bounding box center [1284, 68] width 5 height 2
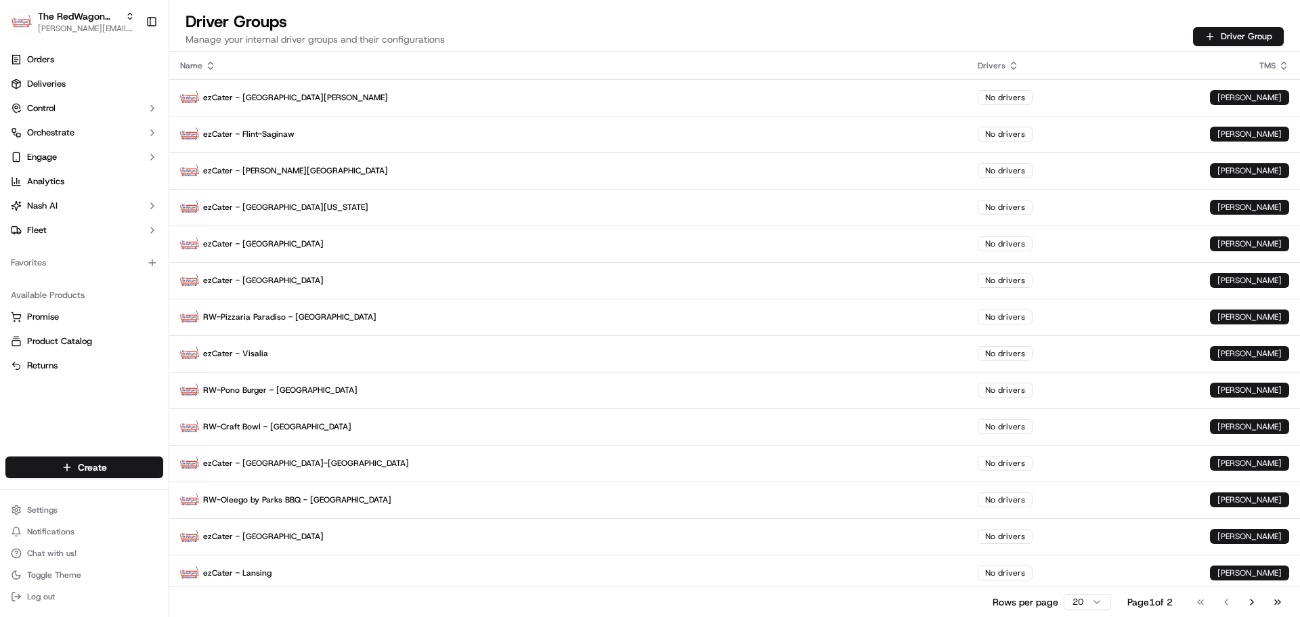
click at [211, 69] on icon at bounding box center [210, 65] width 11 height 11
click at [213, 68] on icon at bounding box center [210, 65] width 11 height 11
click at [471, 91] on p "ezCater - [GEOGRAPHIC_DATA][PERSON_NAME]" at bounding box center [568, 97] width 776 height 19
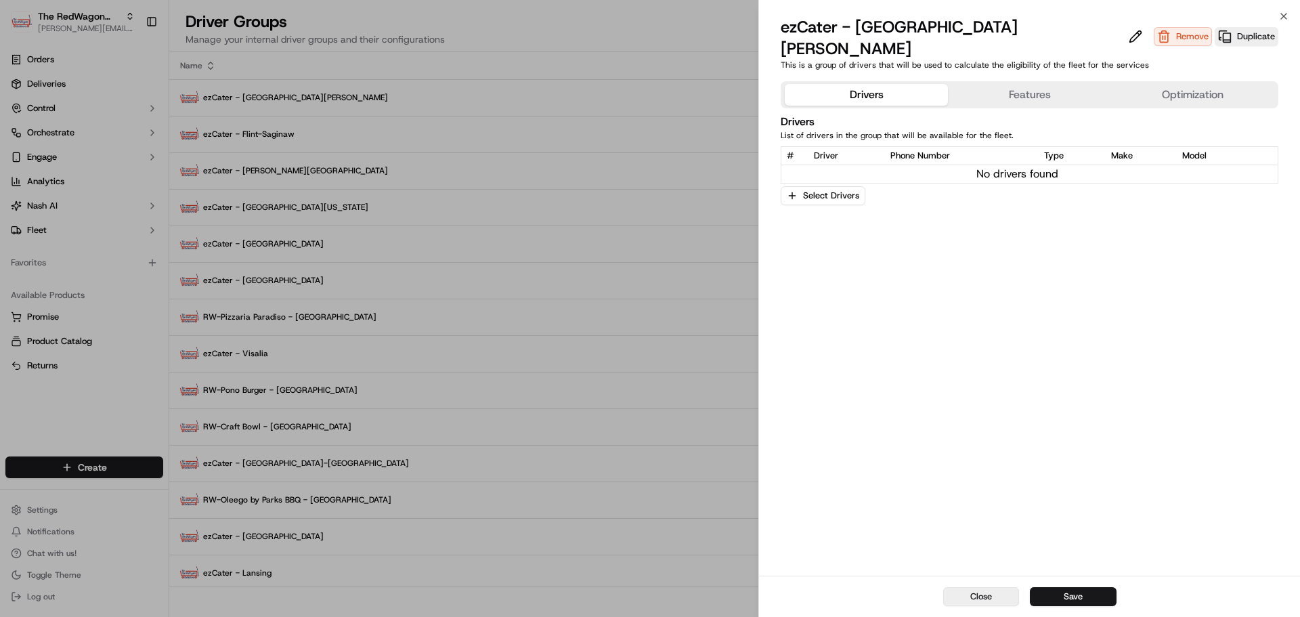
click at [998, 593] on button "Close" at bounding box center [981, 596] width 76 height 19
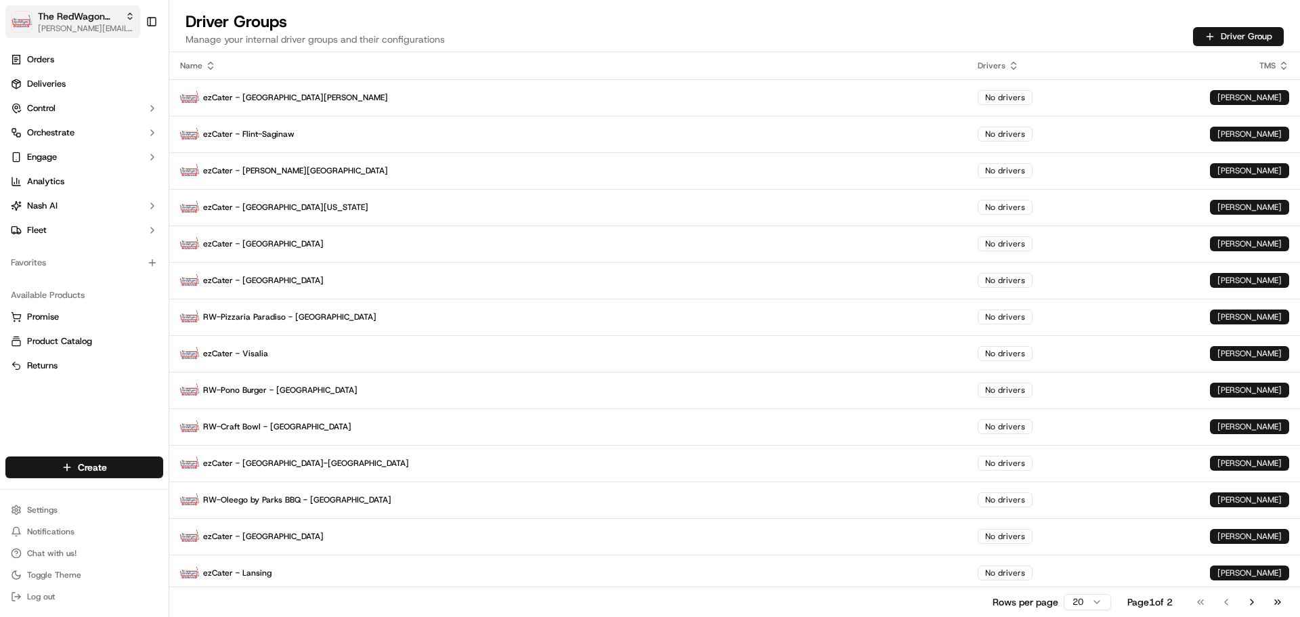
click at [80, 28] on span "[PERSON_NAME][EMAIL_ADDRESS][DOMAIN_NAME]" at bounding box center [86, 28] width 97 height 11
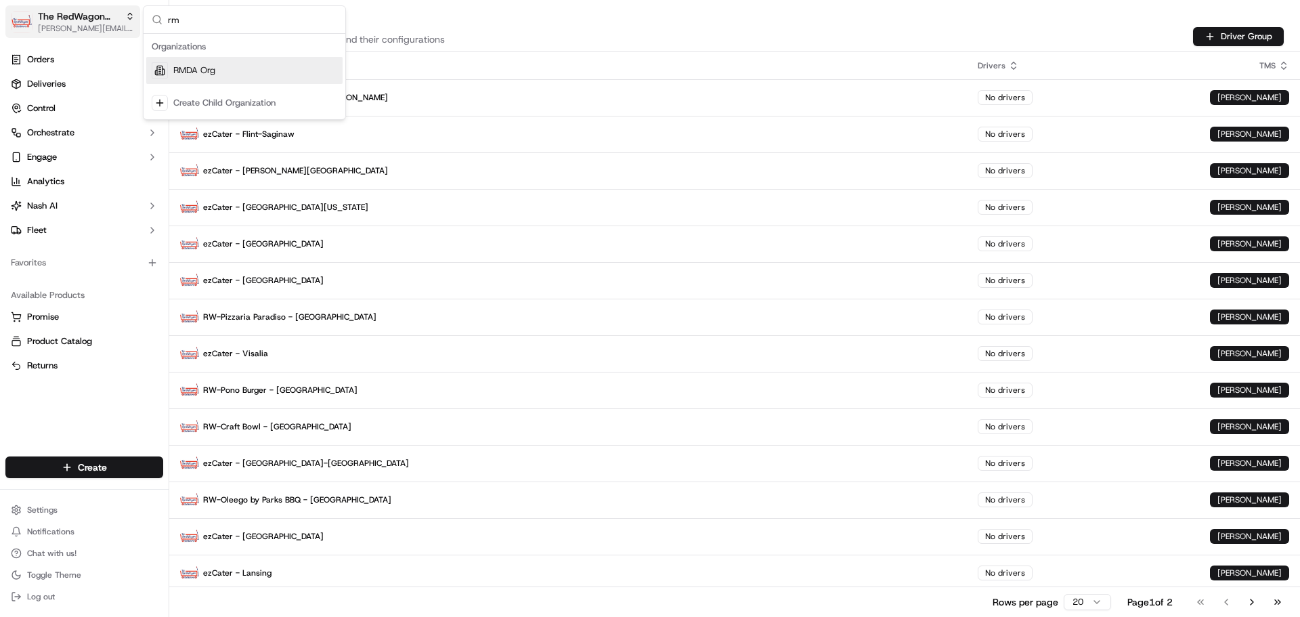
type input "r"
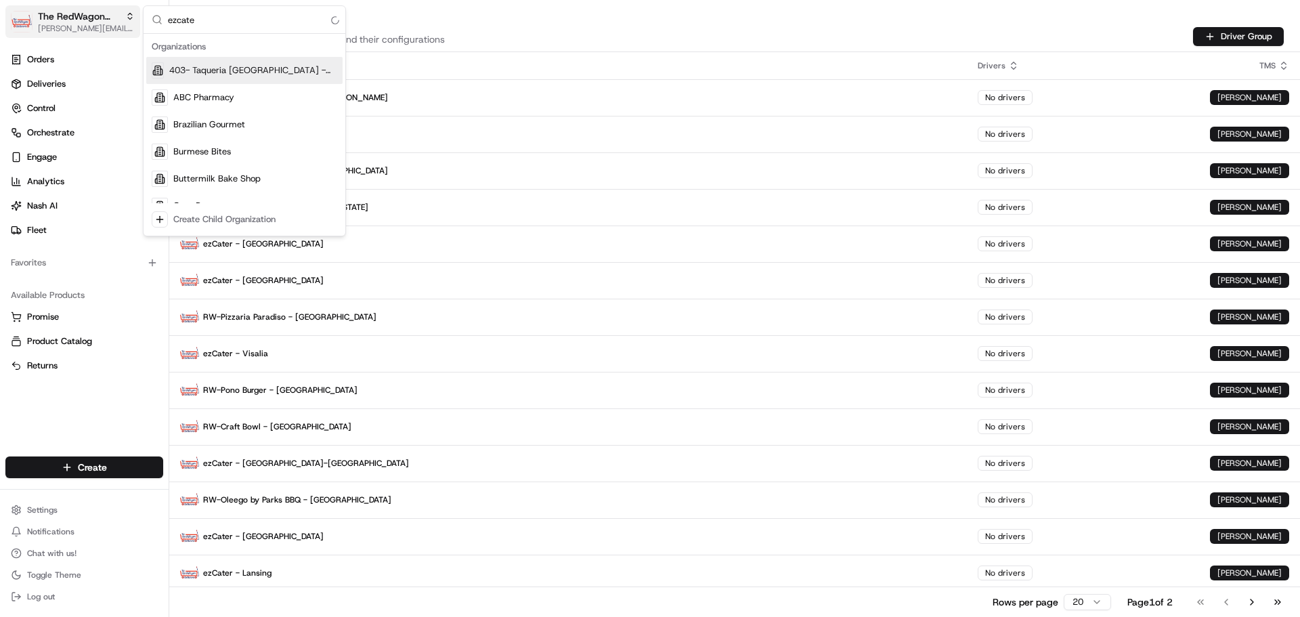
type input "ezcater"
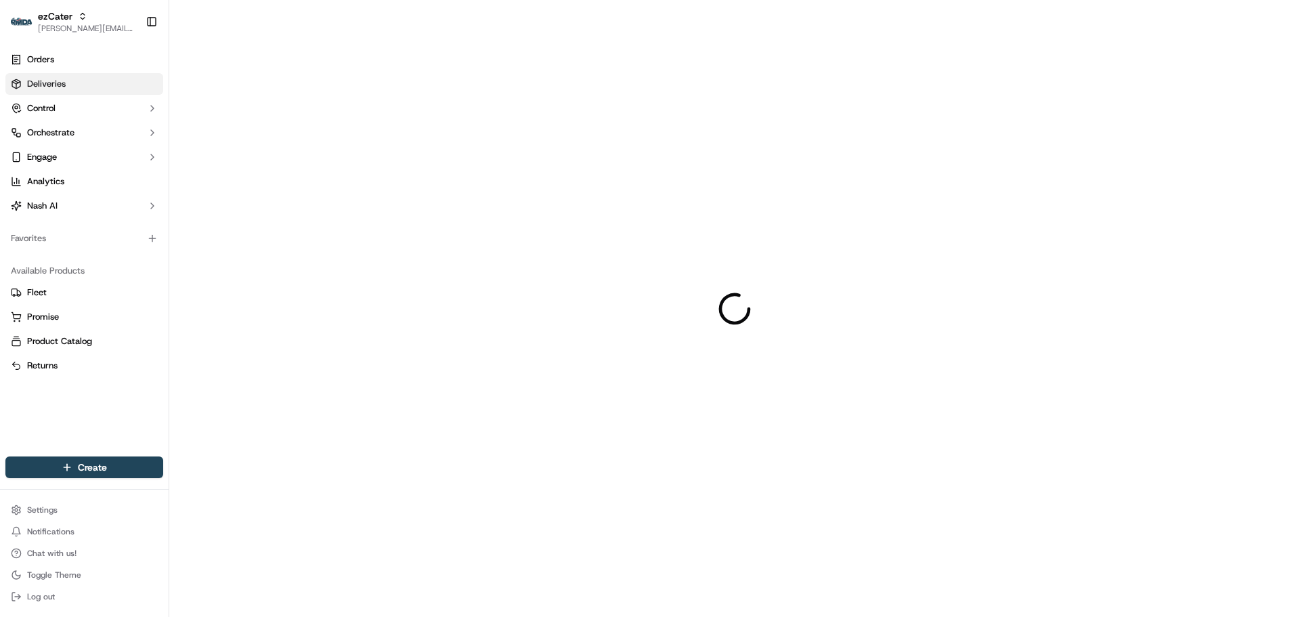
click at [60, 94] on link "Deliveries" at bounding box center [84, 84] width 158 height 22
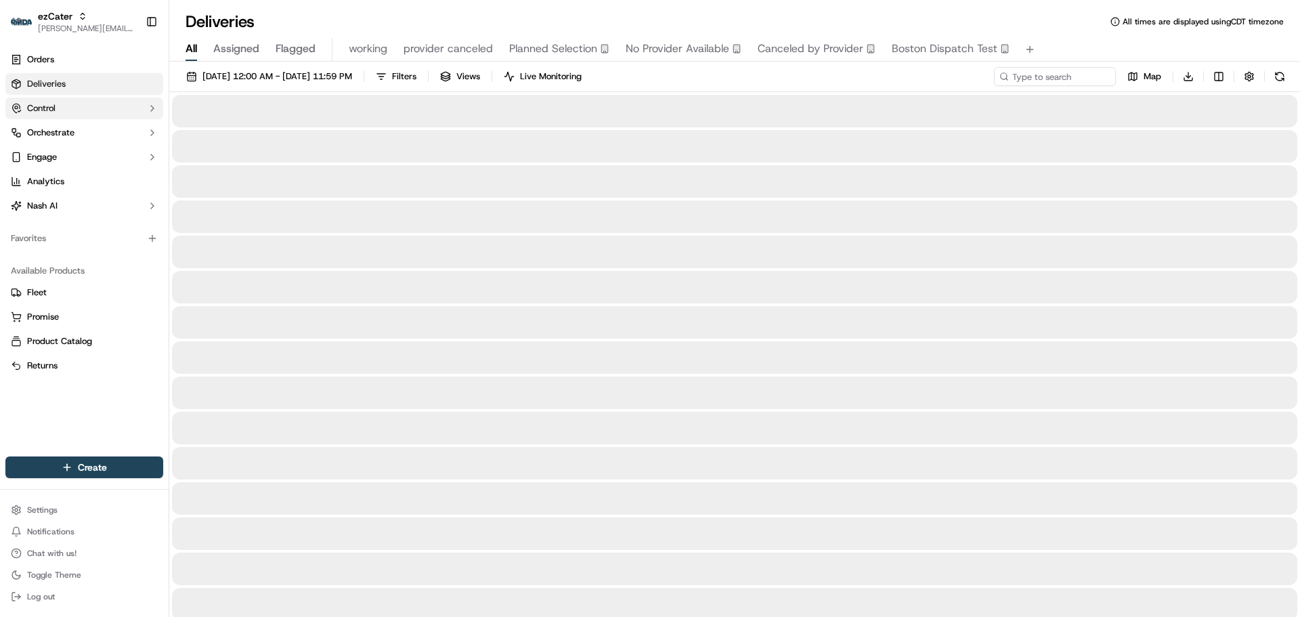
click at [62, 107] on button "Control" at bounding box center [84, 108] width 158 height 22
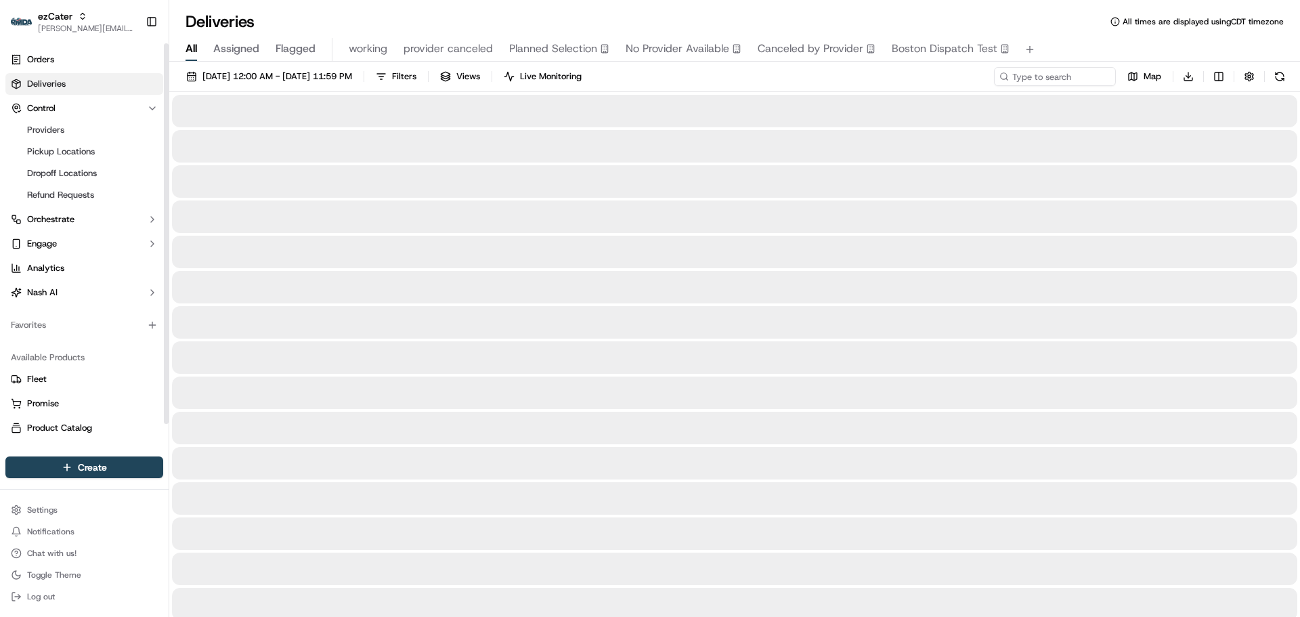
click at [73, 139] on ul "Providers Pickup Locations Dropoff Locations Refund Requests" at bounding box center [85, 162] width 139 height 87
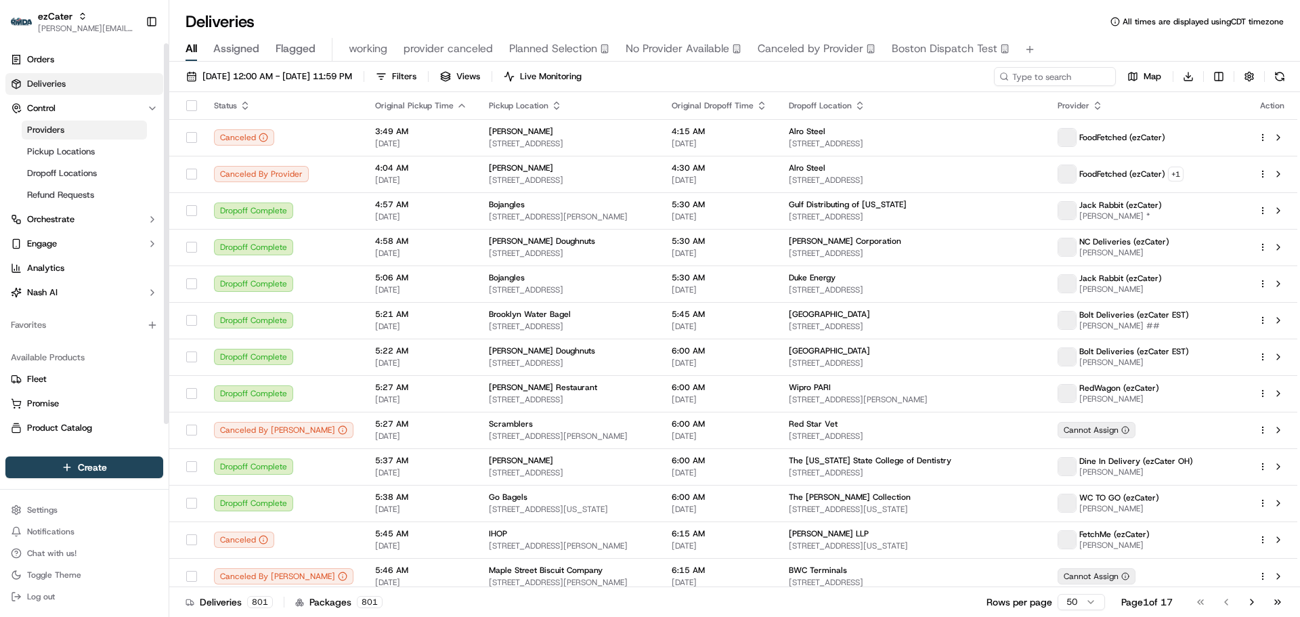
click at [73, 134] on link "Providers" at bounding box center [84, 130] width 125 height 19
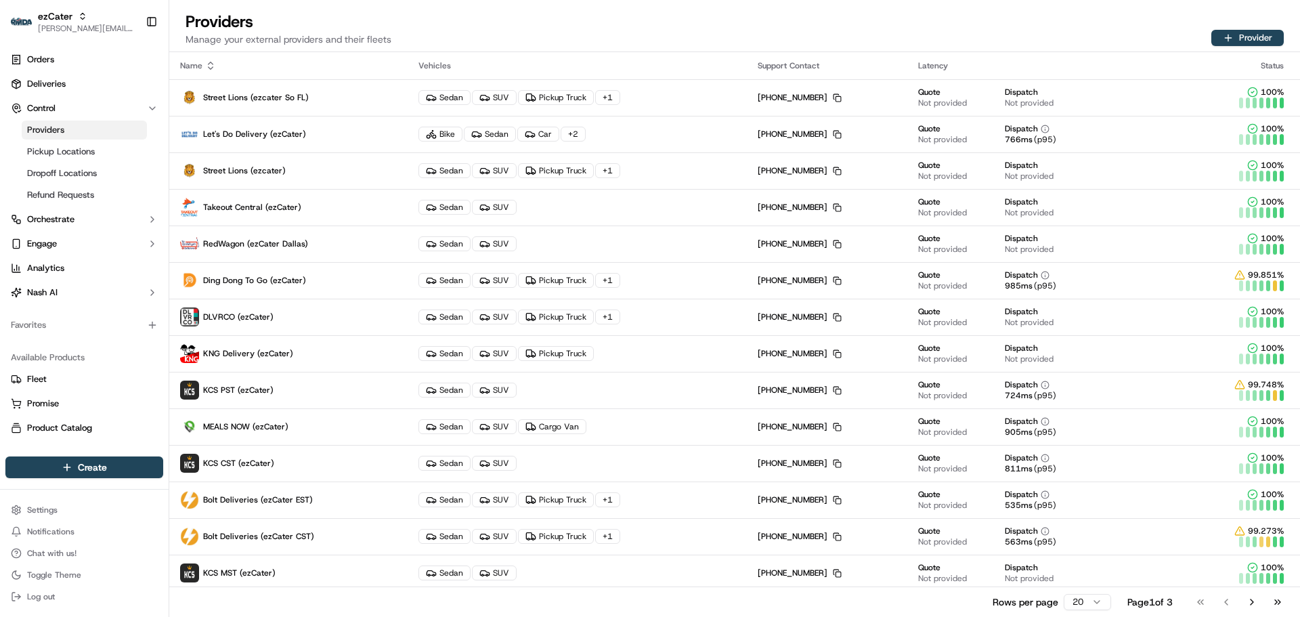
click at [764, 44] on div "Providers Manage your external providers and their fleets Provider" at bounding box center [734, 31] width 1131 height 41
click at [1251, 601] on button "Go to next page" at bounding box center [1251, 601] width 23 height 19
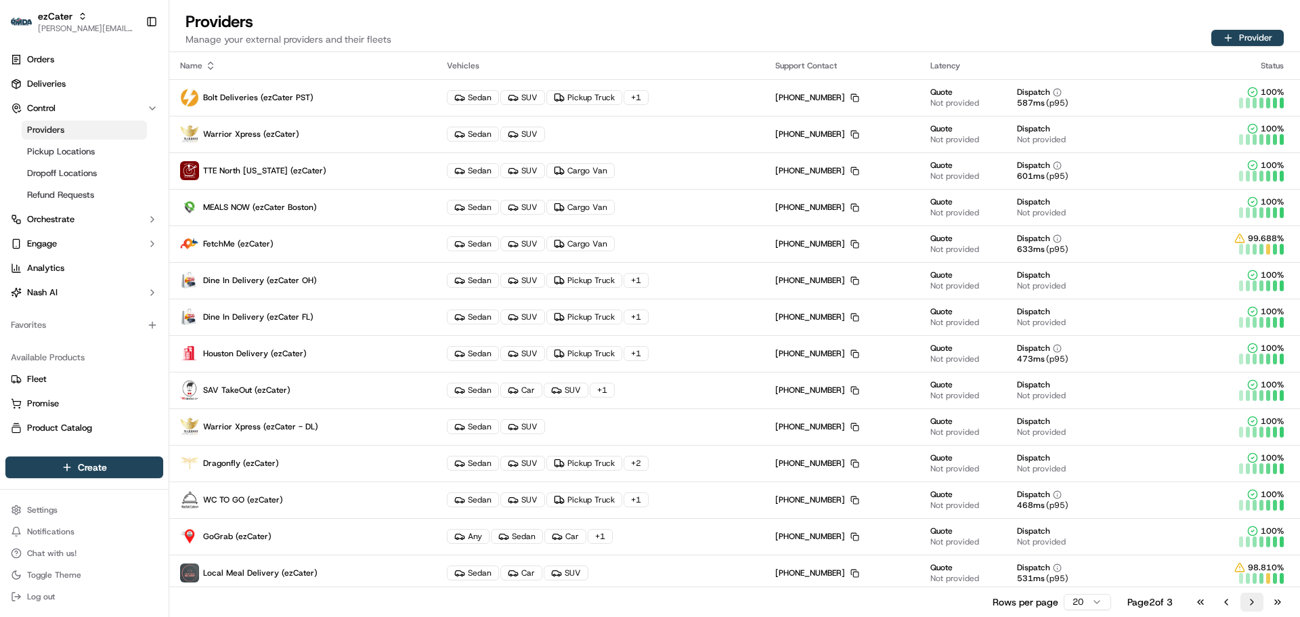
click at [1251, 601] on button "Go to next page" at bounding box center [1251, 601] width 23 height 19
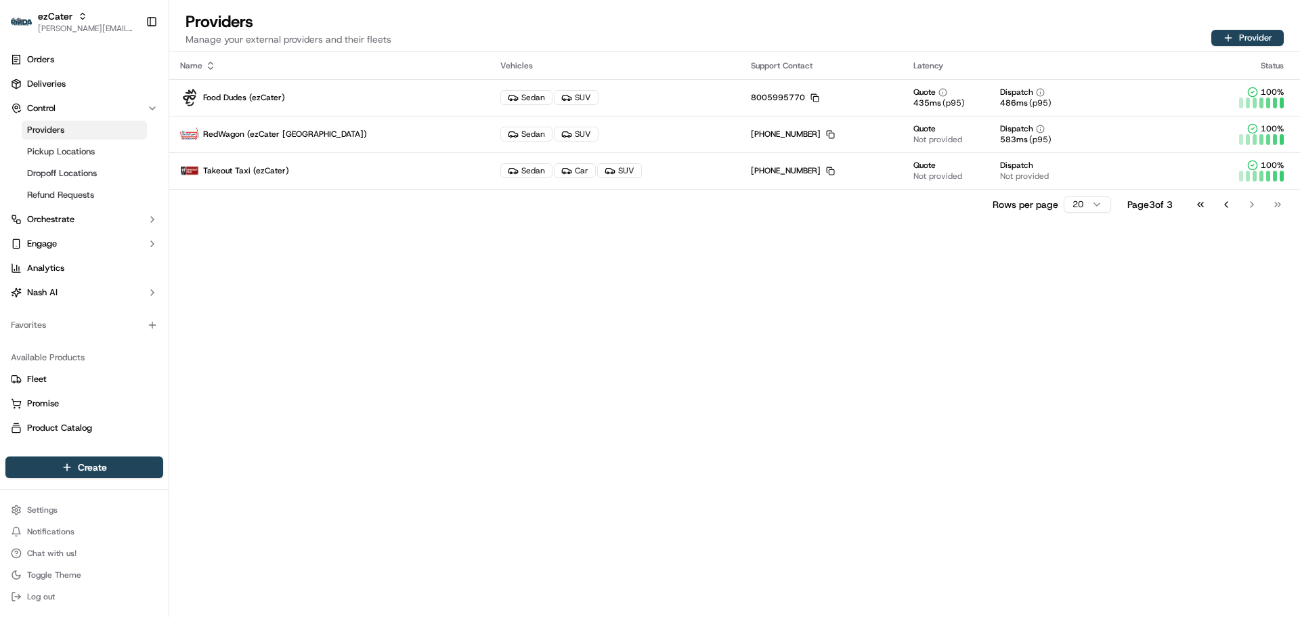
drag, startPoint x: 929, startPoint y: 309, endPoint x: 984, endPoint y: 311, distance: 54.9
click at [930, 309] on div "Name Vehicles Support Contact Latency Status Food Dudes (ezCater) Sedan SUV 800…" at bounding box center [734, 334] width 1131 height 565
click at [1231, 204] on button "Go to previous page" at bounding box center [1226, 204] width 23 height 19
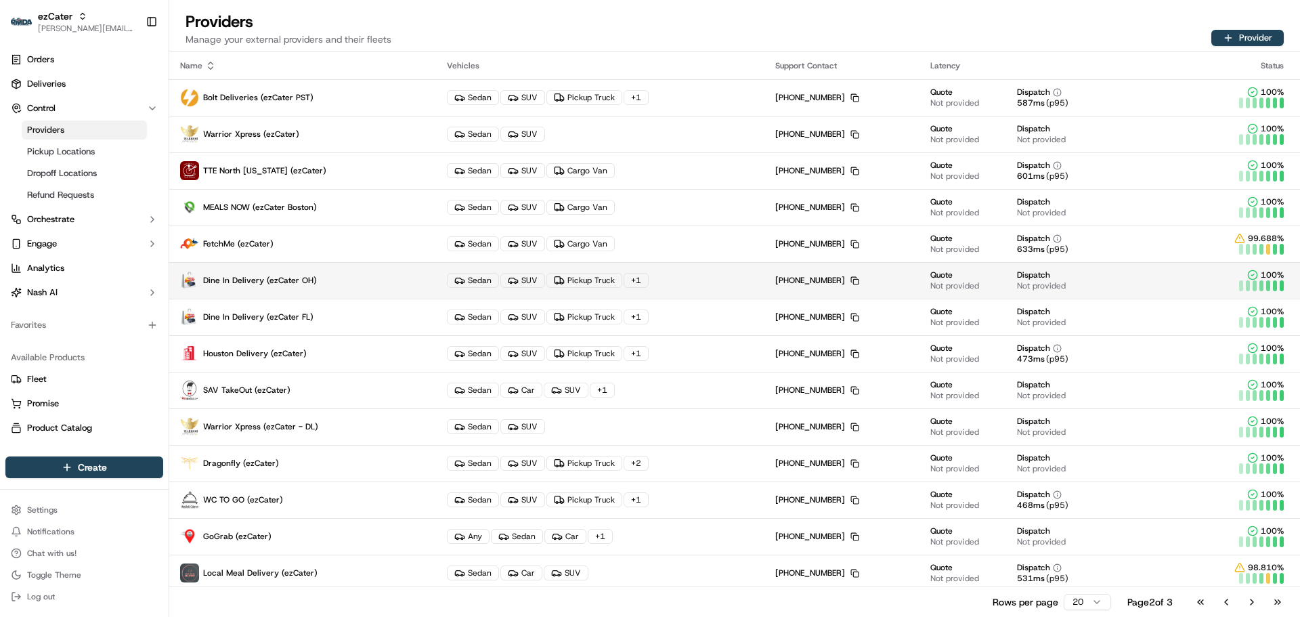
scroll to position [224, 0]
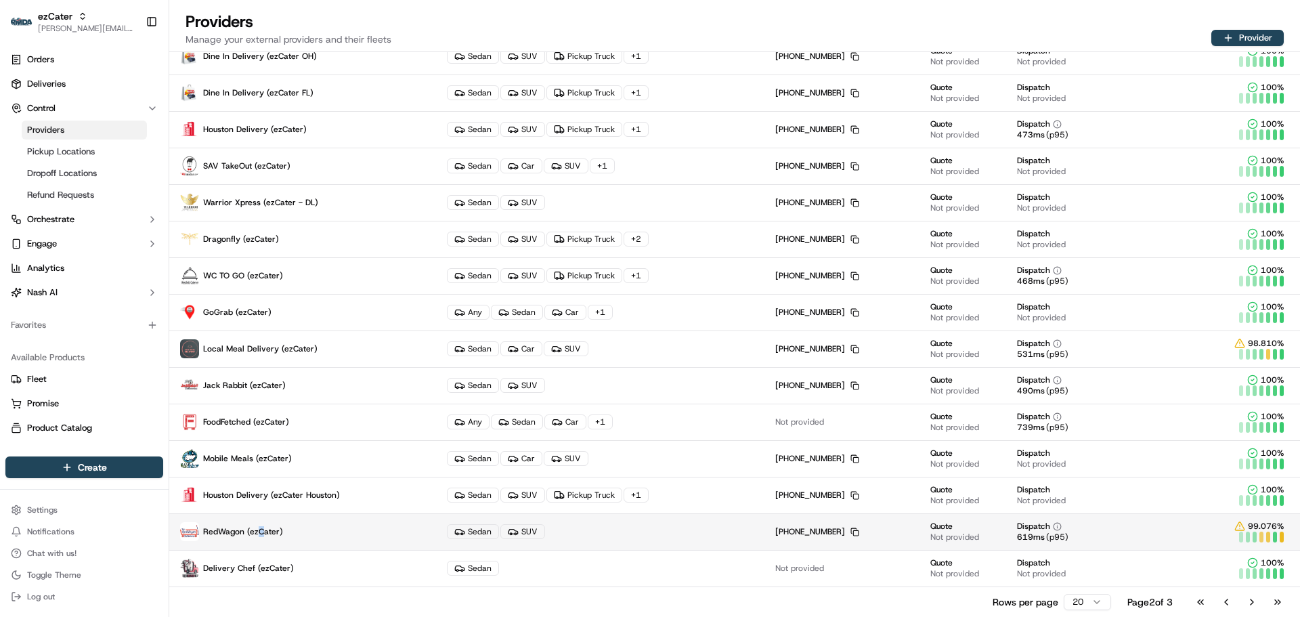
click at [261, 529] on span "RedWagon (ezCater)" at bounding box center [243, 531] width 80 height 11
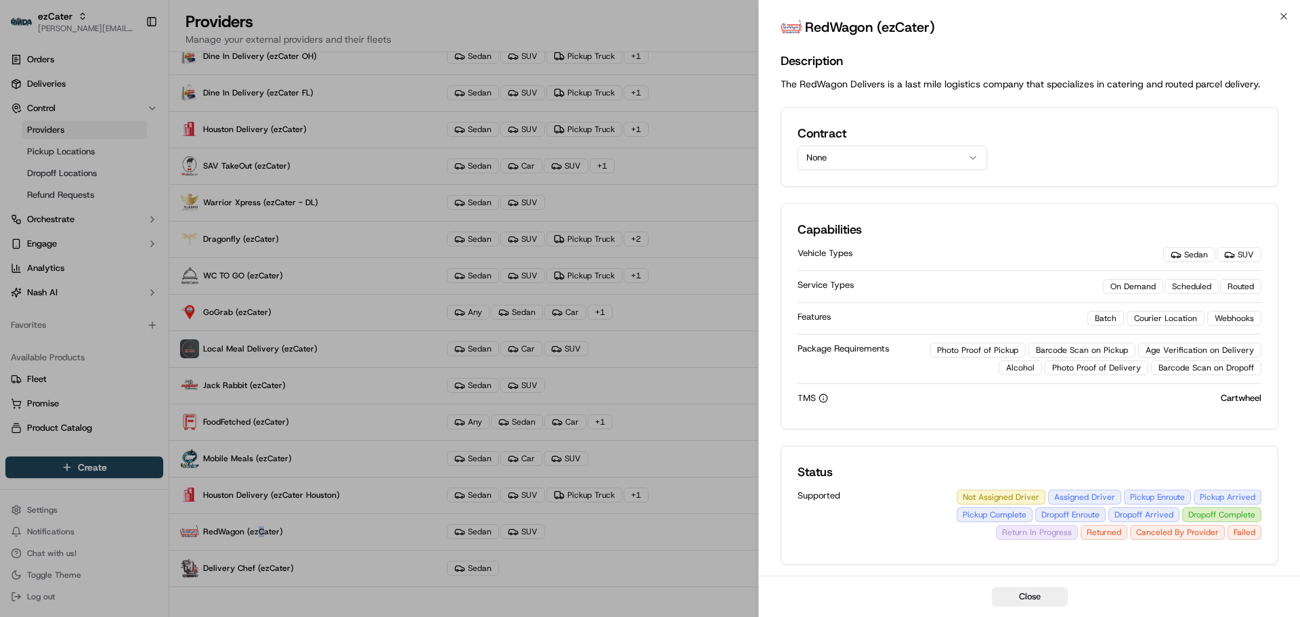
click at [849, 151] on button "None" at bounding box center [893, 158] width 190 height 24
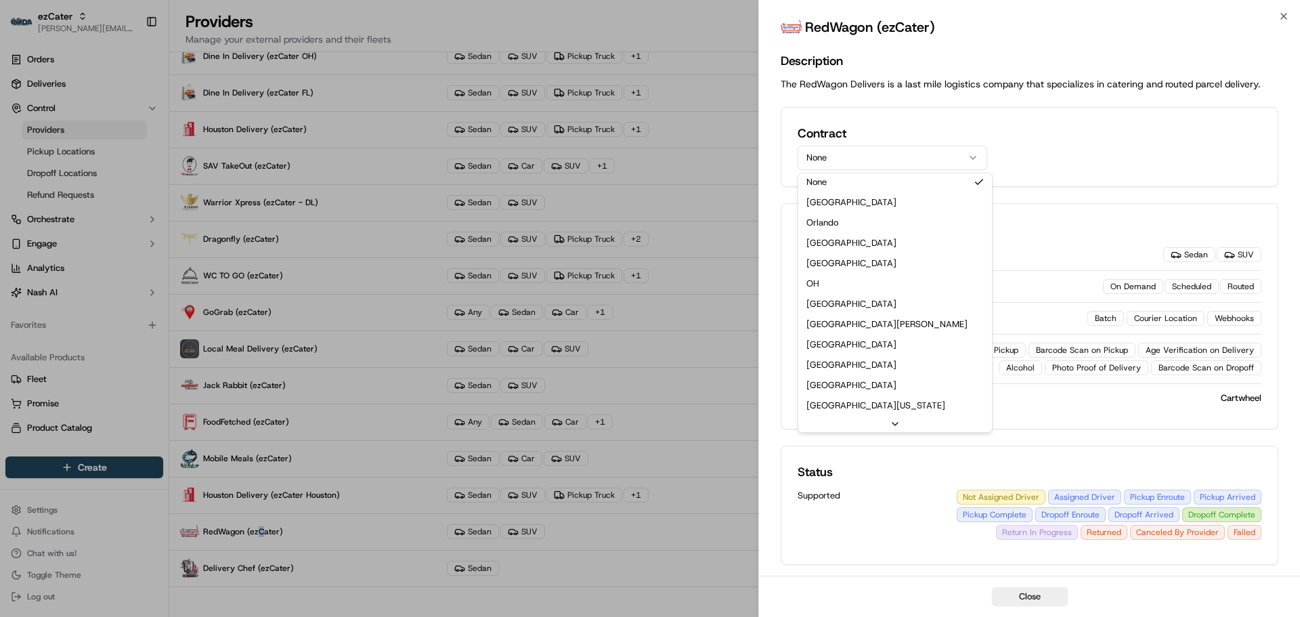
scroll to position [0, 0]
click at [1036, 147] on div "Contract None None [GEOGRAPHIC_DATA][PERSON_NAME][GEOGRAPHIC_DATA] [GEOGRAPHIC_…" at bounding box center [1030, 147] width 464 height 46
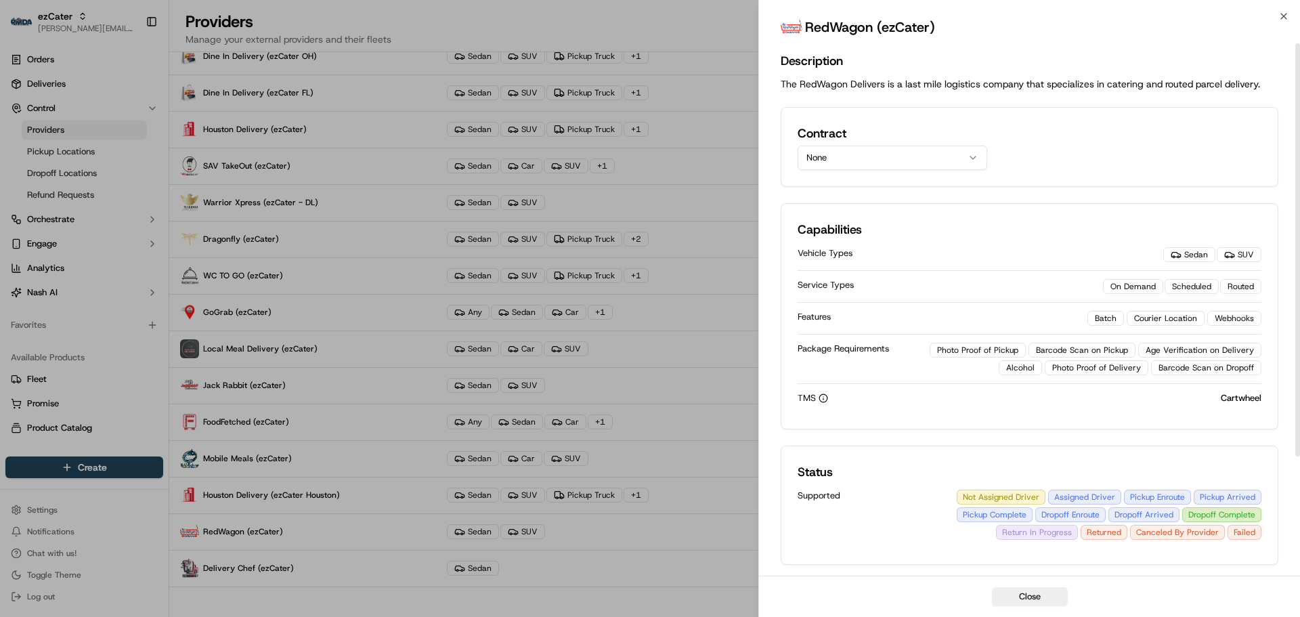
click at [879, 156] on button "None" at bounding box center [893, 158] width 190 height 24
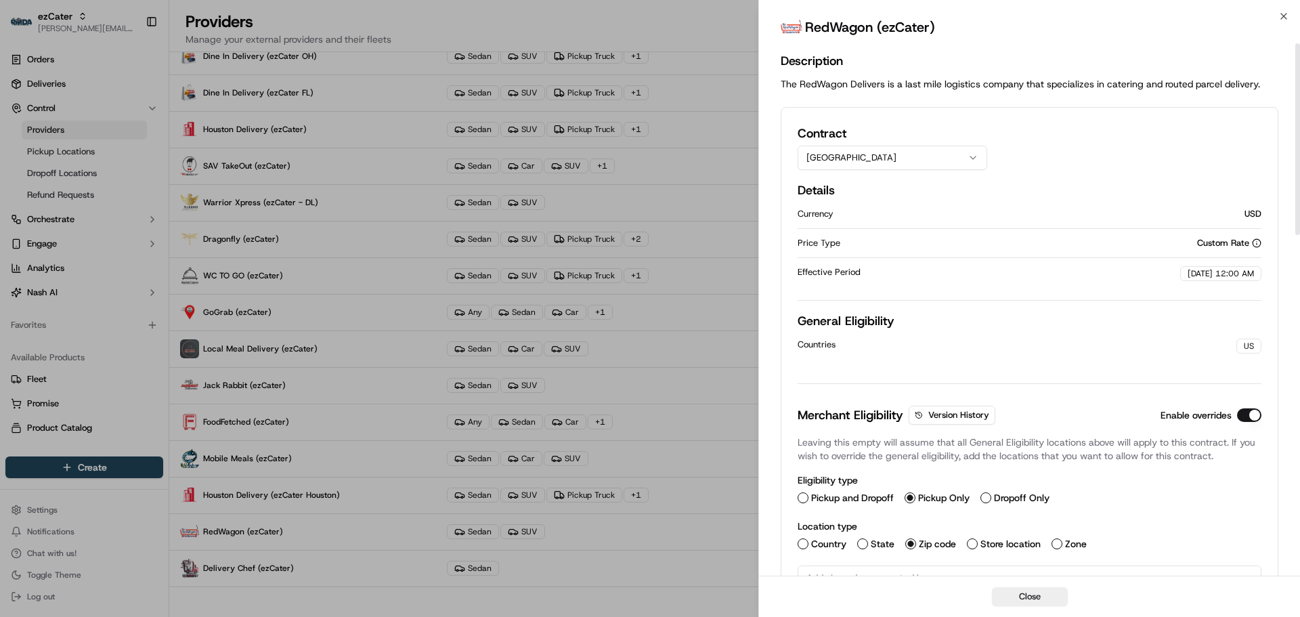
click at [883, 156] on button "[GEOGRAPHIC_DATA]" at bounding box center [893, 158] width 190 height 24
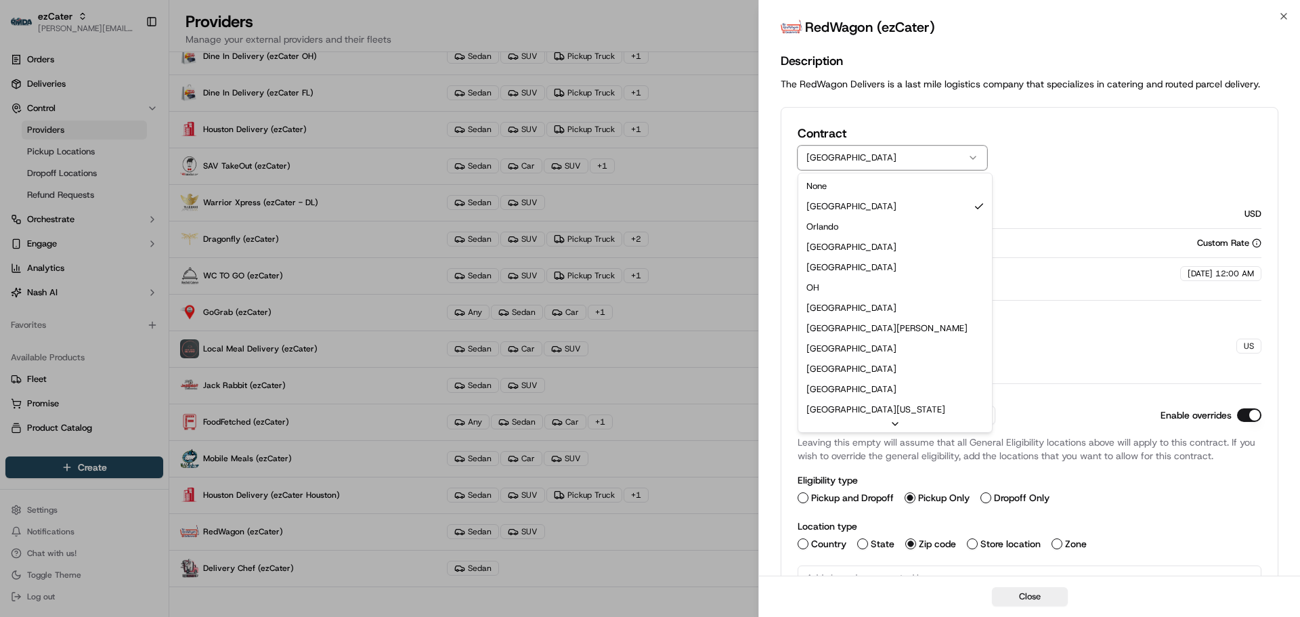
click at [882, 162] on button "[GEOGRAPHIC_DATA]" at bounding box center [893, 158] width 190 height 24
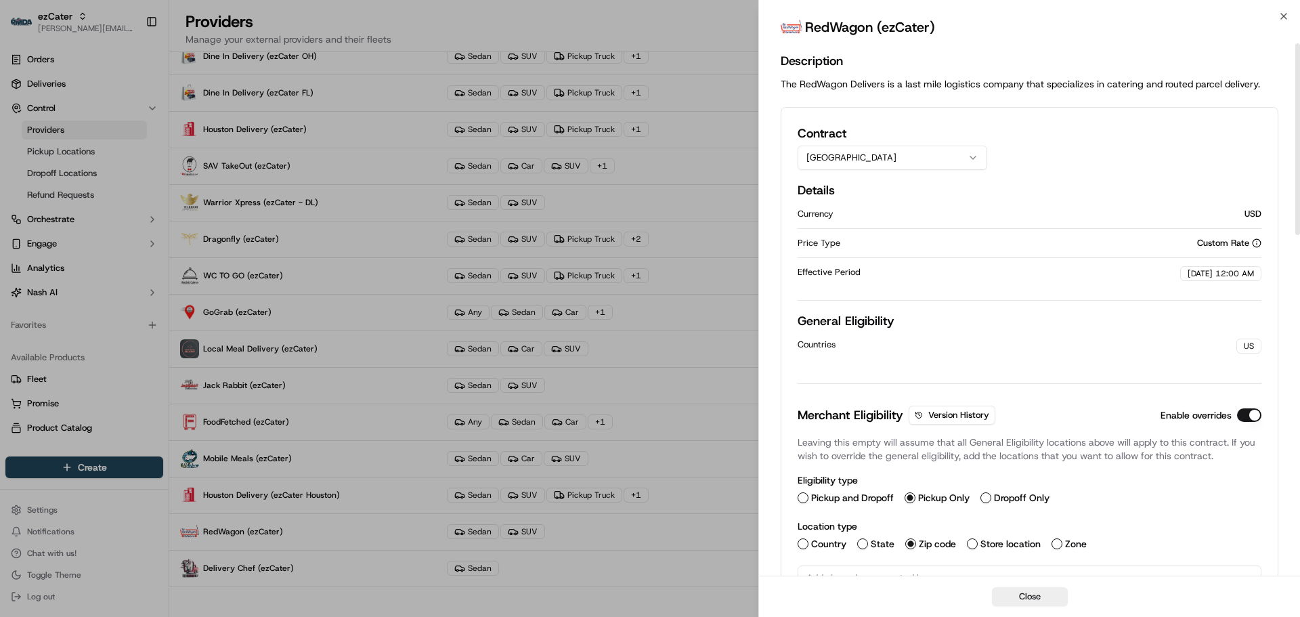
click at [880, 152] on button "[GEOGRAPHIC_DATA]" at bounding box center [893, 158] width 190 height 24
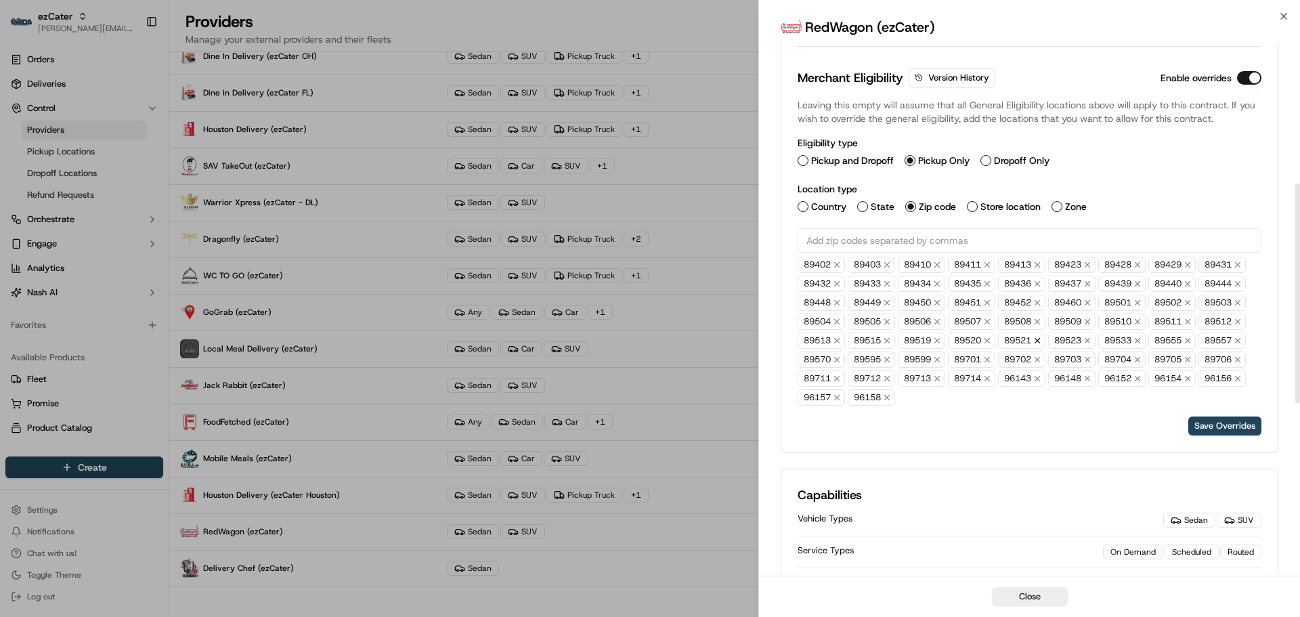
scroll to position [339, 0]
click at [1142, 207] on div "Country State Zip code Store location Zone" at bounding box center [1030, 205] width 464 height 11
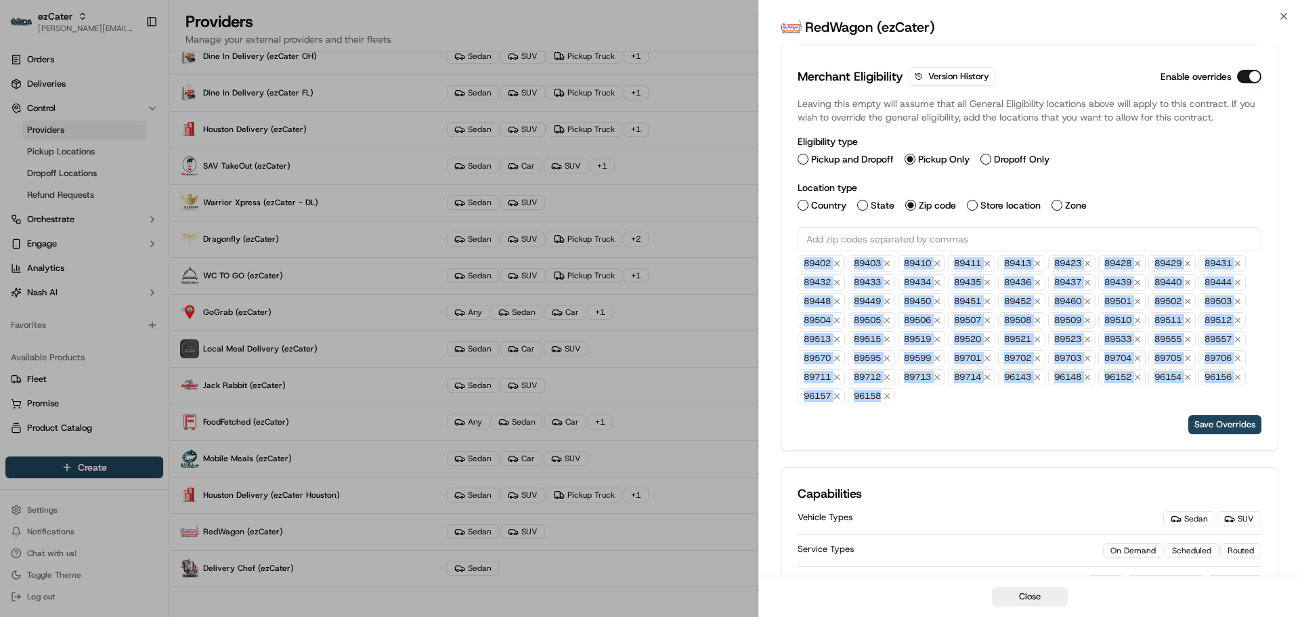
drag, startPoint x: 910, startPoint y: 399, endPoint x: 803, endPoint y: 266, distance: 170.4
click at [803, 266] on div "89402 89403 89410 89411 89413 89423 89428 89429 89431 89432 89433 89434 89435 8…" at bounding box center [1030, 329] width 464 height 149
copy div "89402 89403 89410 89411 89413 89423 89428 89429 89431 89432 89433 89434 89435 8…"
click at [973, 406] on div "Merchant Eligibility Version History Enable overrides Leaving this empty will a…" at bounding box center [1030, 250] width 464 height 367
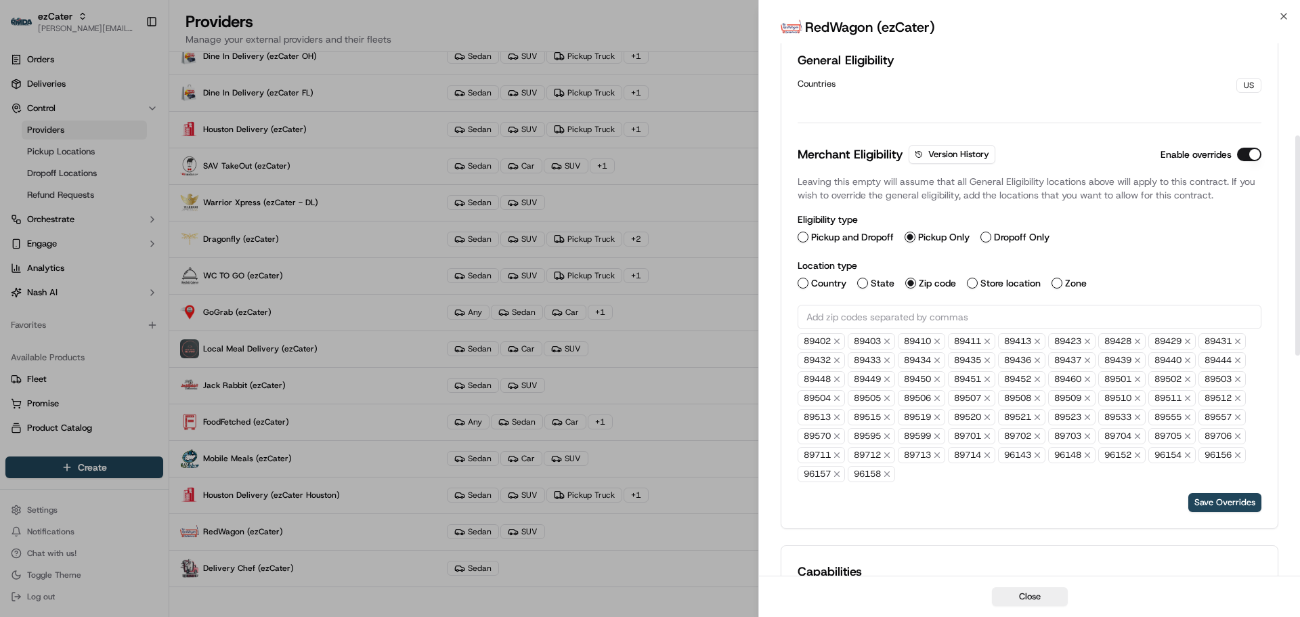
scroll to position [271, 0]
